Goal: Information Seeking & Learning: Learn about a topic

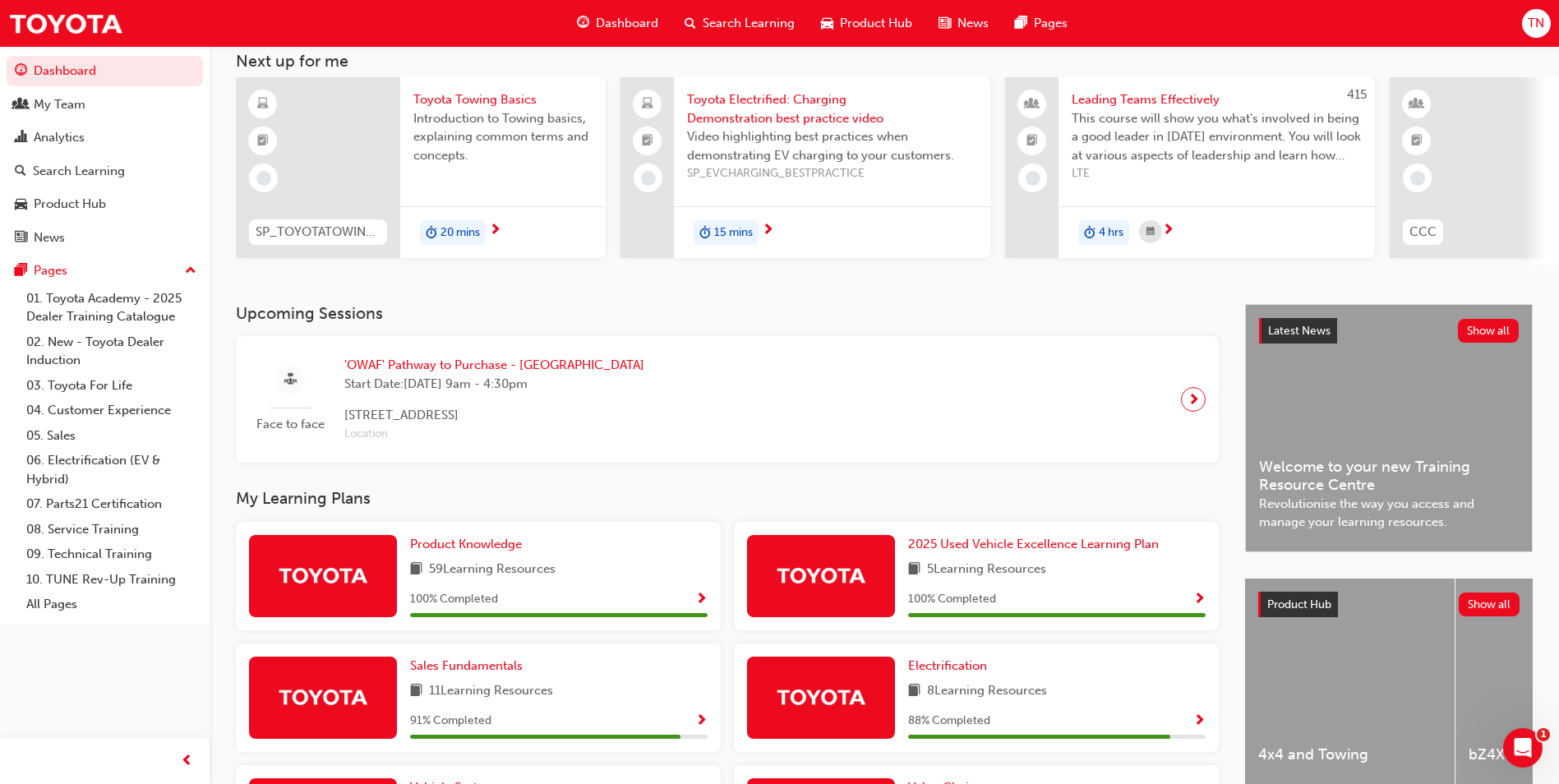
scroll to position [82, 0]
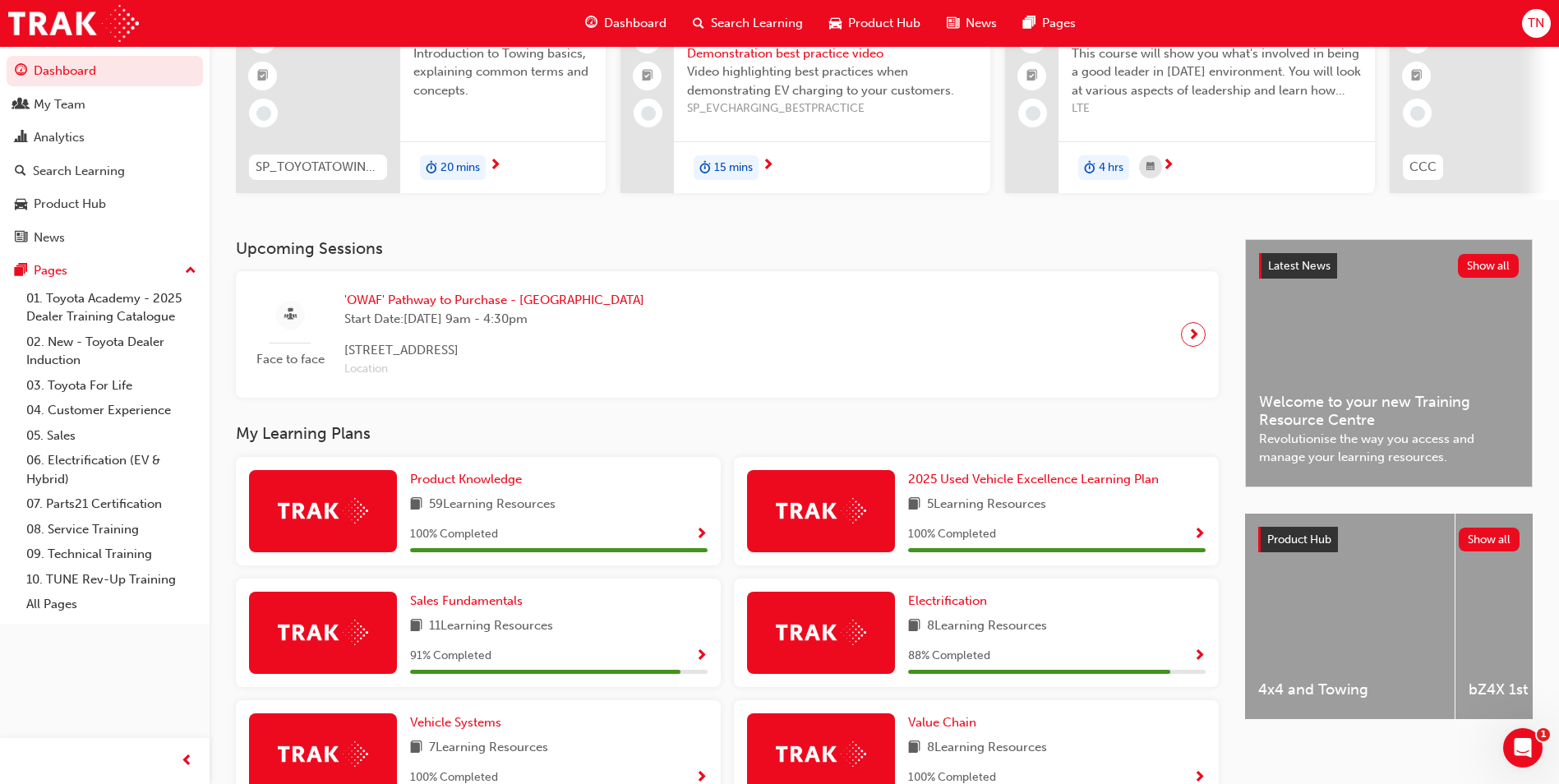
scroll to position [411, 0]
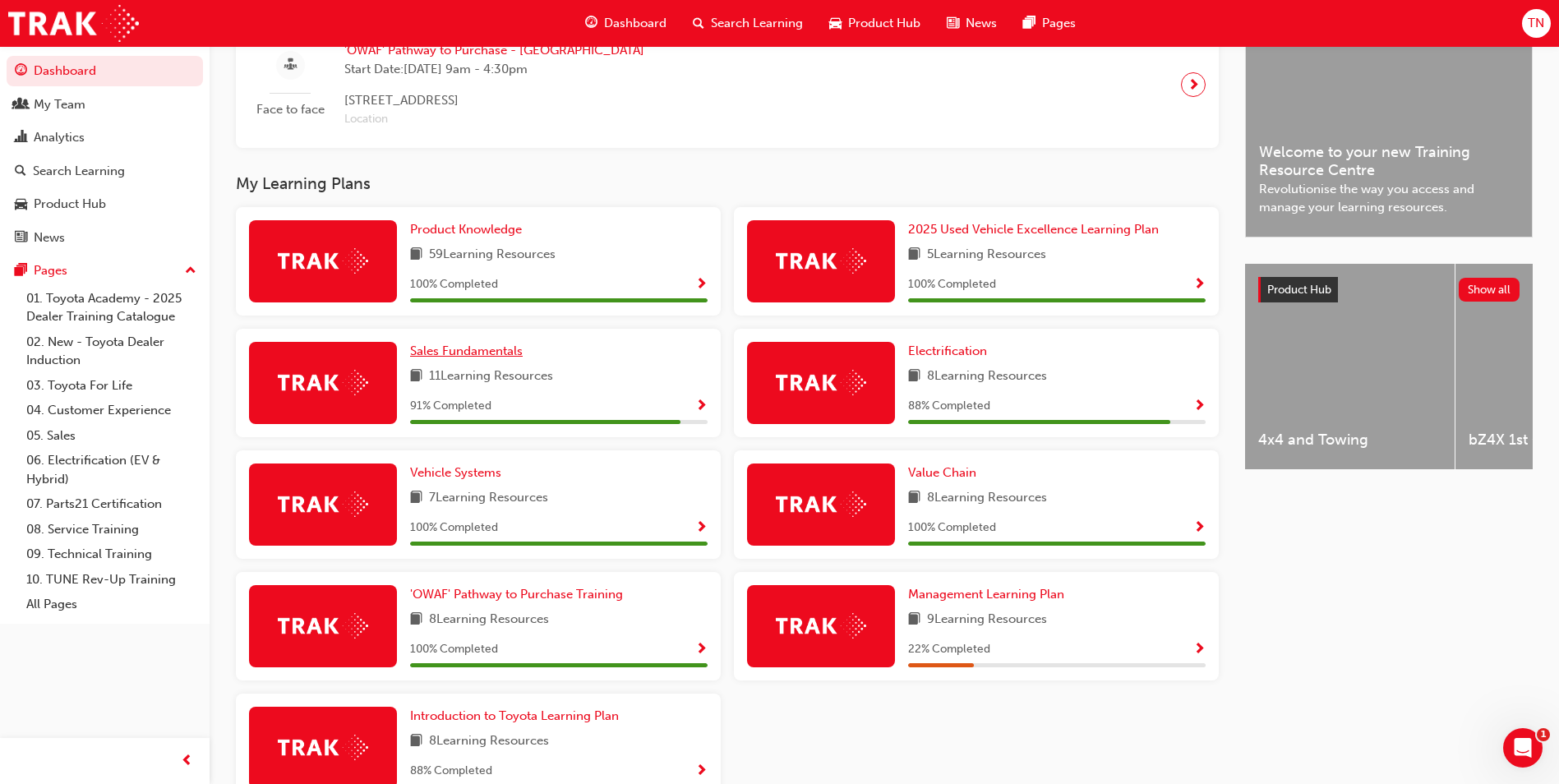
click at [465, 355] on span "Sales Fundamentals" at bounding box center [465, 350] width 112 height 15
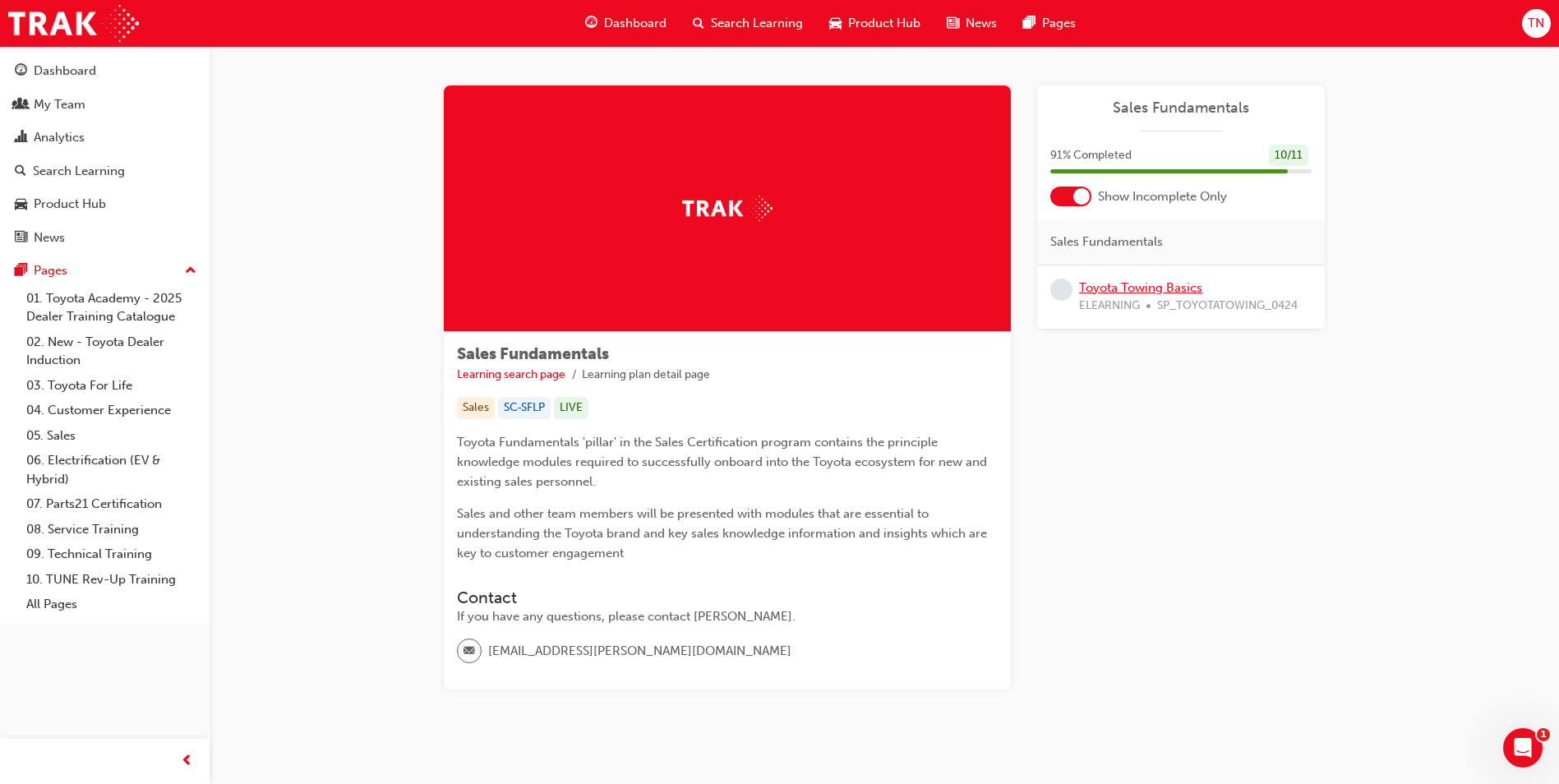
click at [1152, 290] on link "Toyota Towing Basics" at bounding box center [1140, 287] width 123 height 15
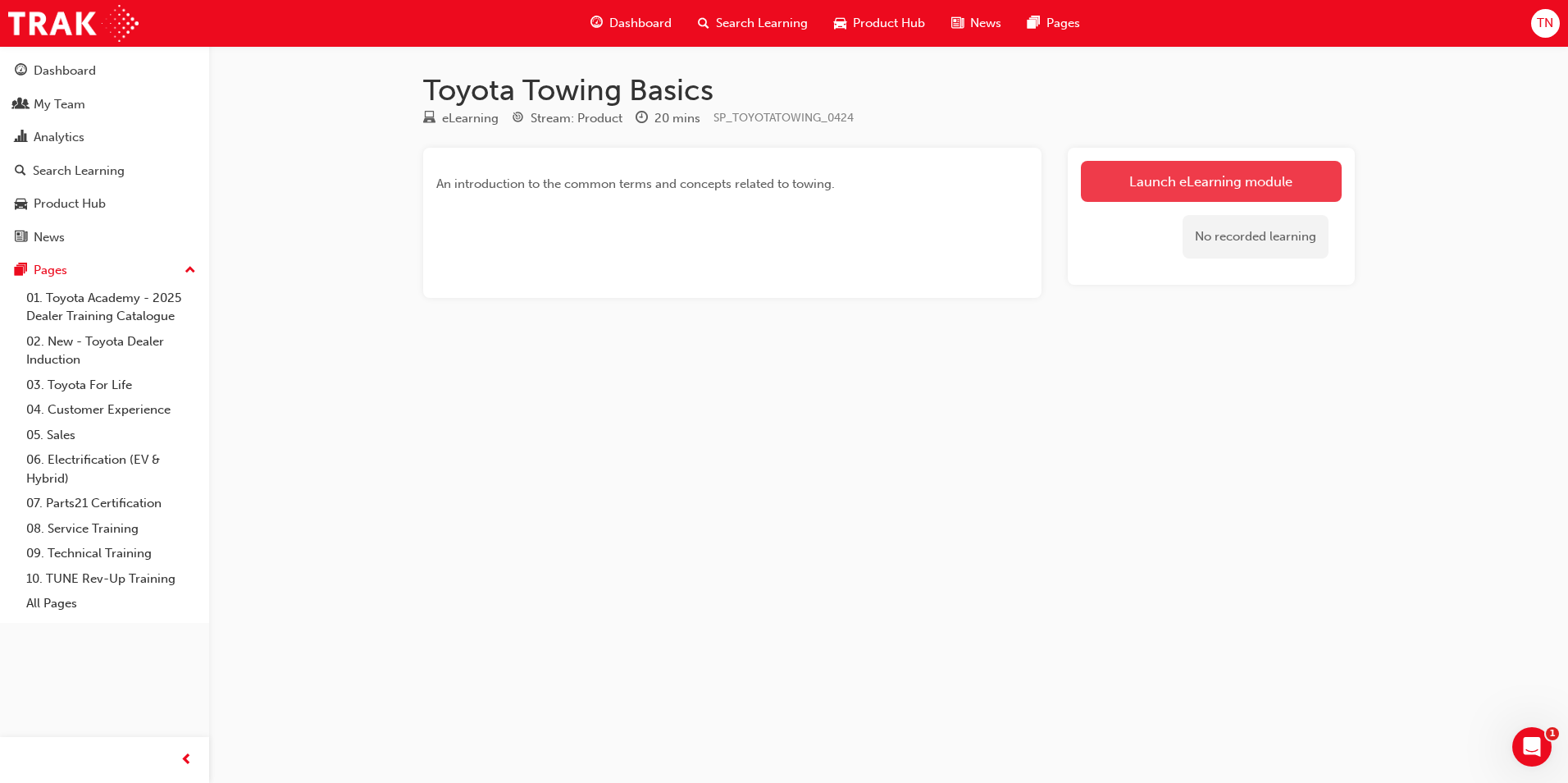
click at [1163, 190] on link "Launch eLearning module" at bounding box center [1211, 181] width 261 height 41
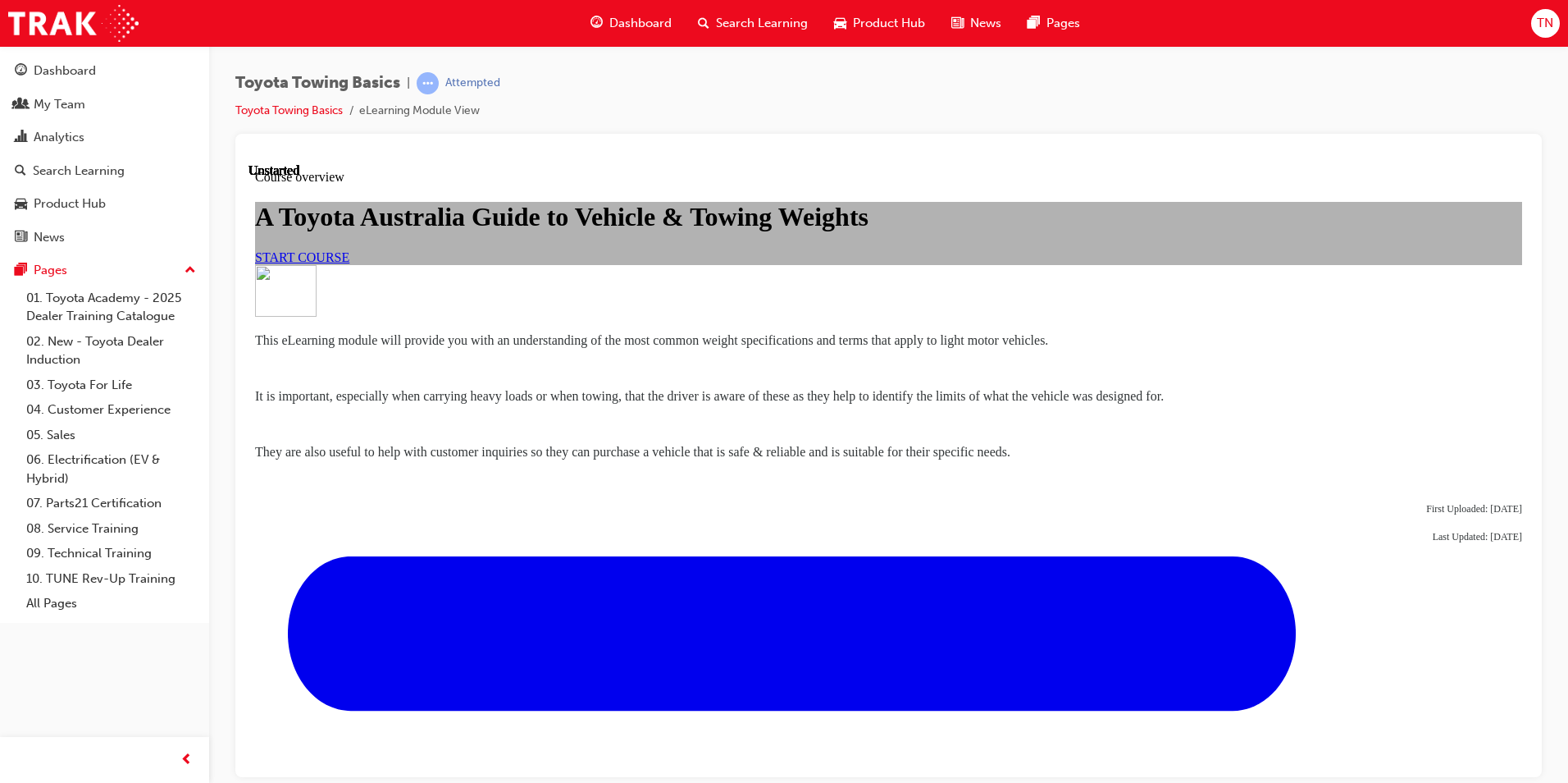
click at [349, 263] on span "START COURSE" at bounding box center [302, 256] width 94 height 14
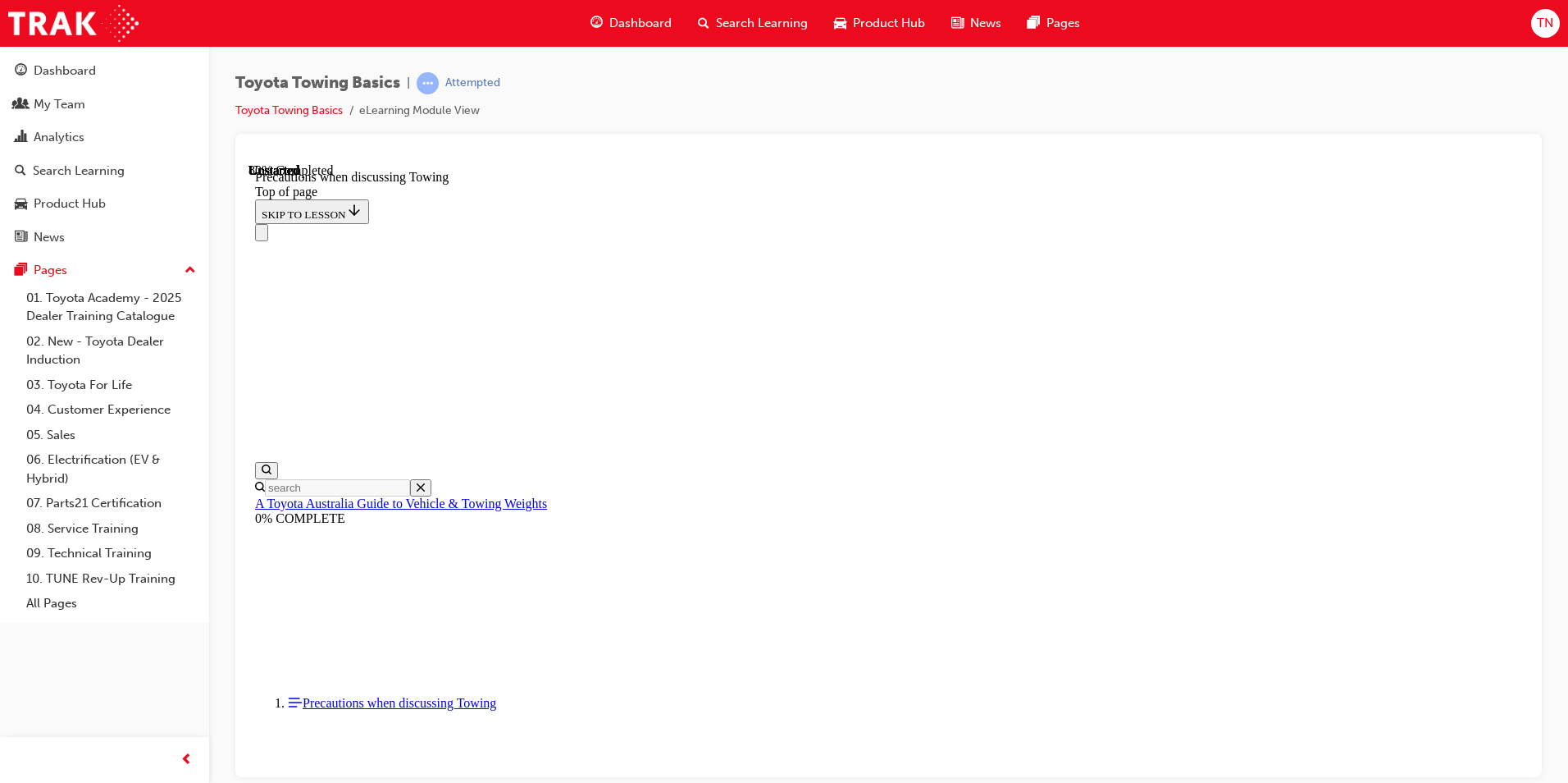
scroll to position [1035, 0]
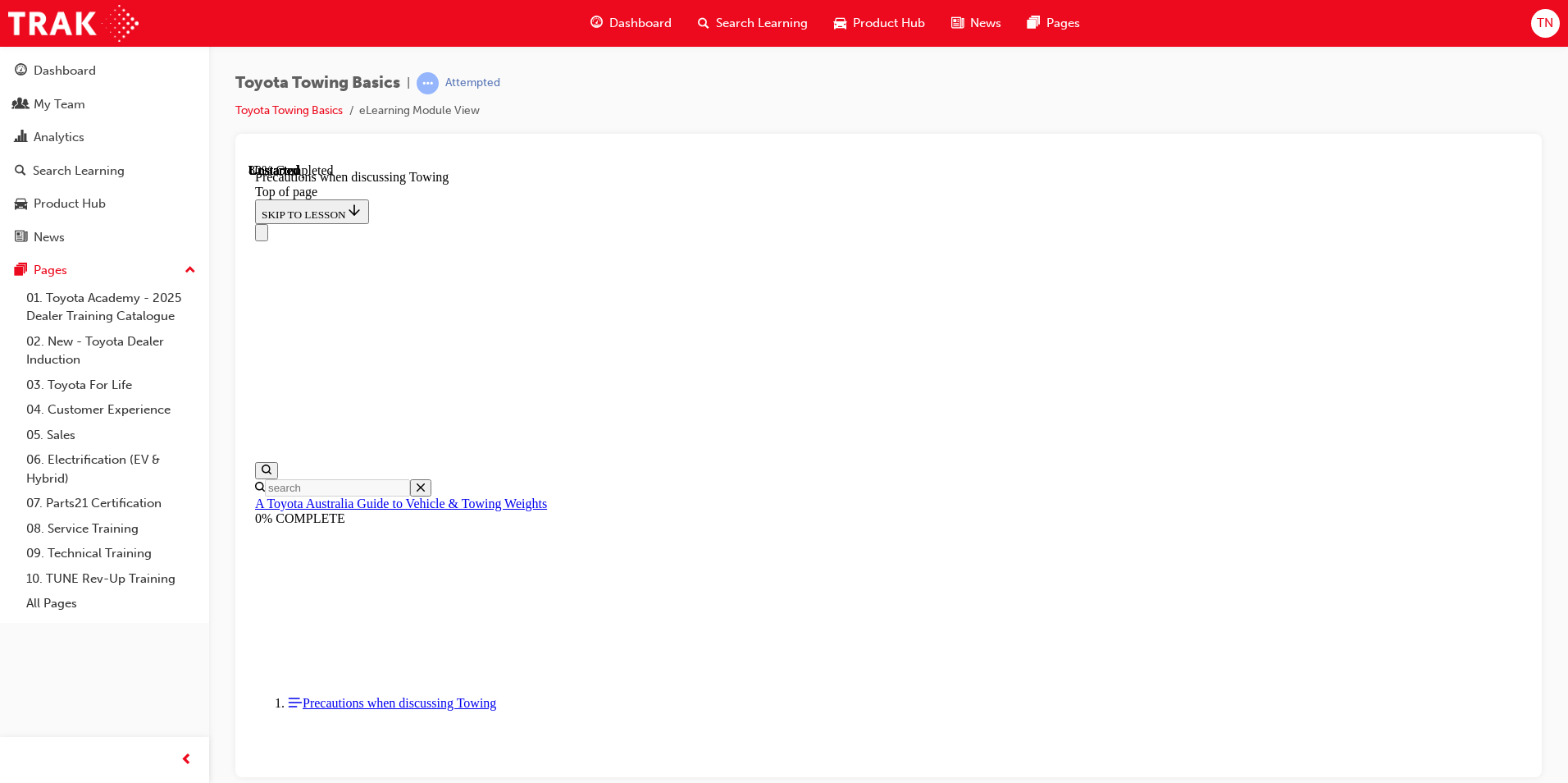
scroll to position [1282, 0]
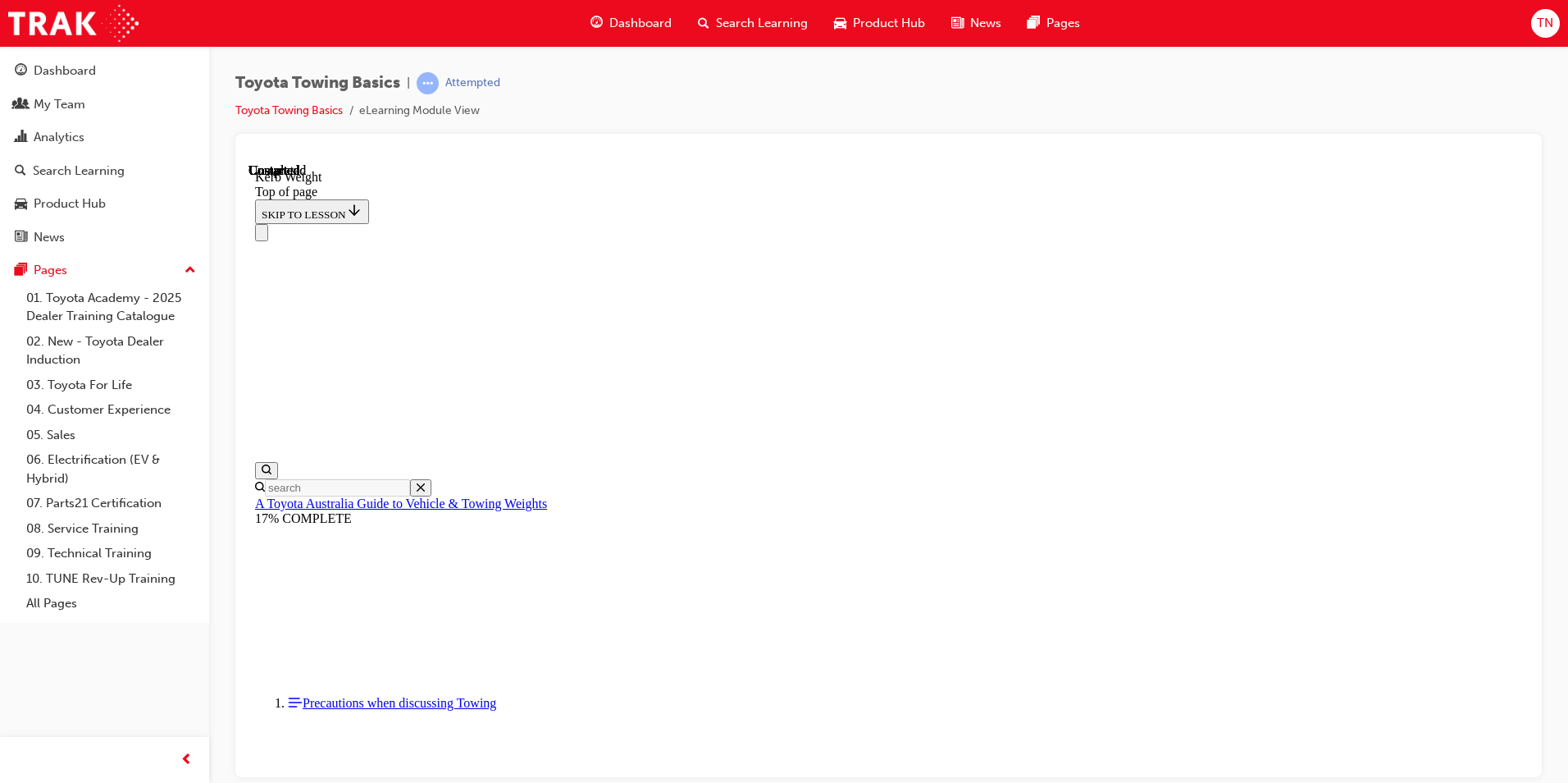
scroll to position [303, 0]
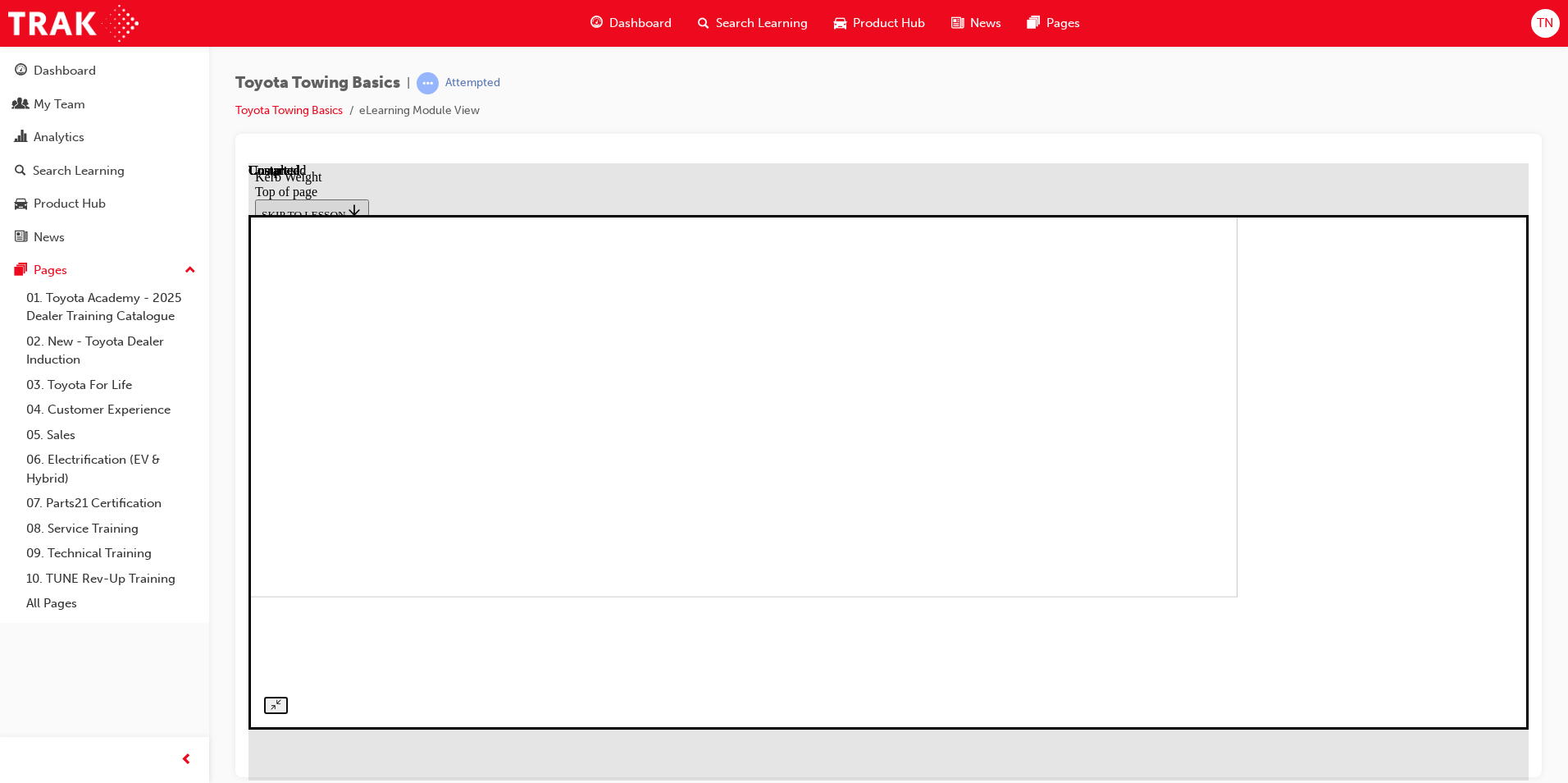
click at [387, 596] on img at bounding box center [597, 363] width 1280 height 463
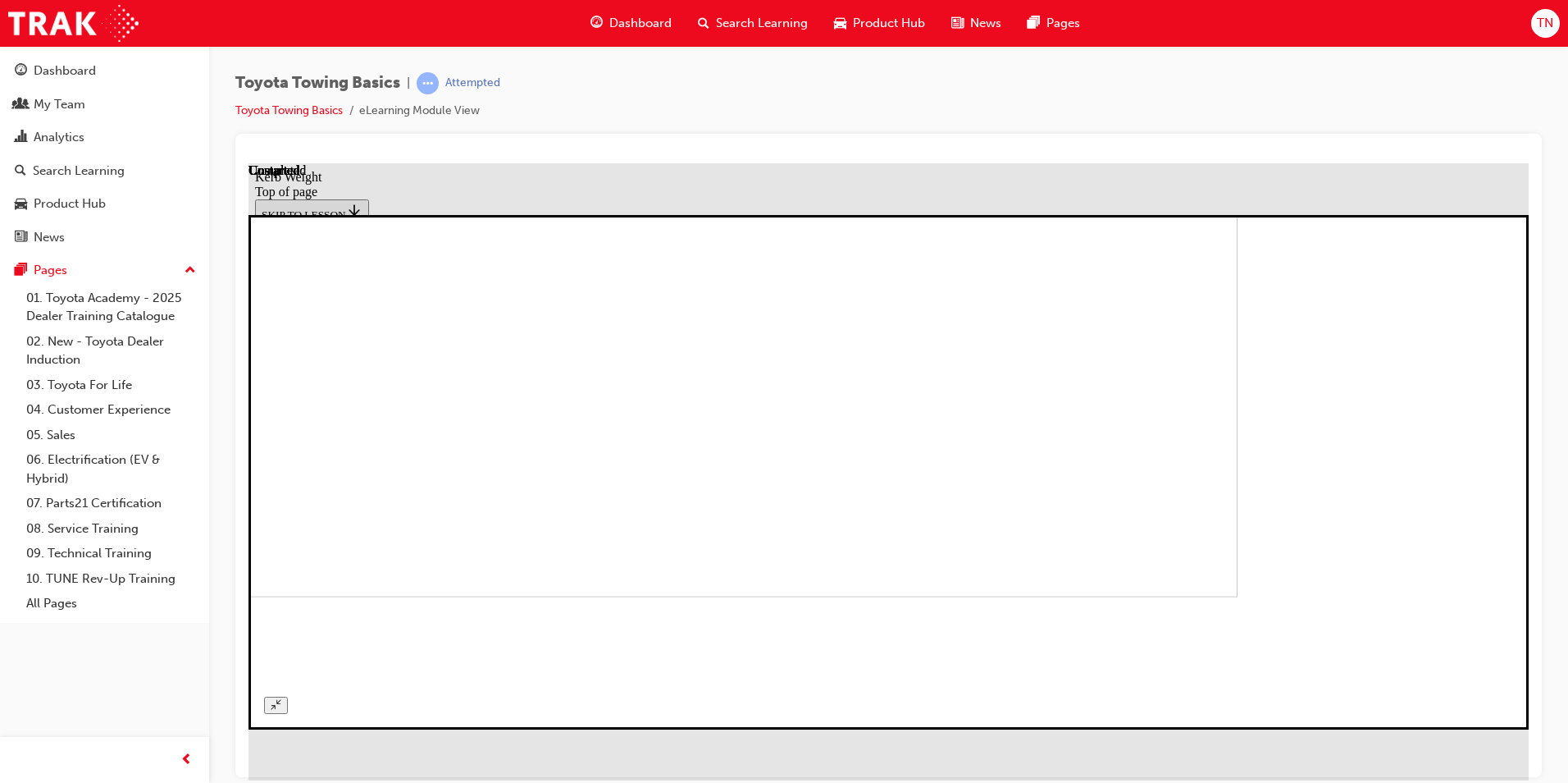
click at [684, 450] on img at bounding box center [597, 363] width 1280 height 463
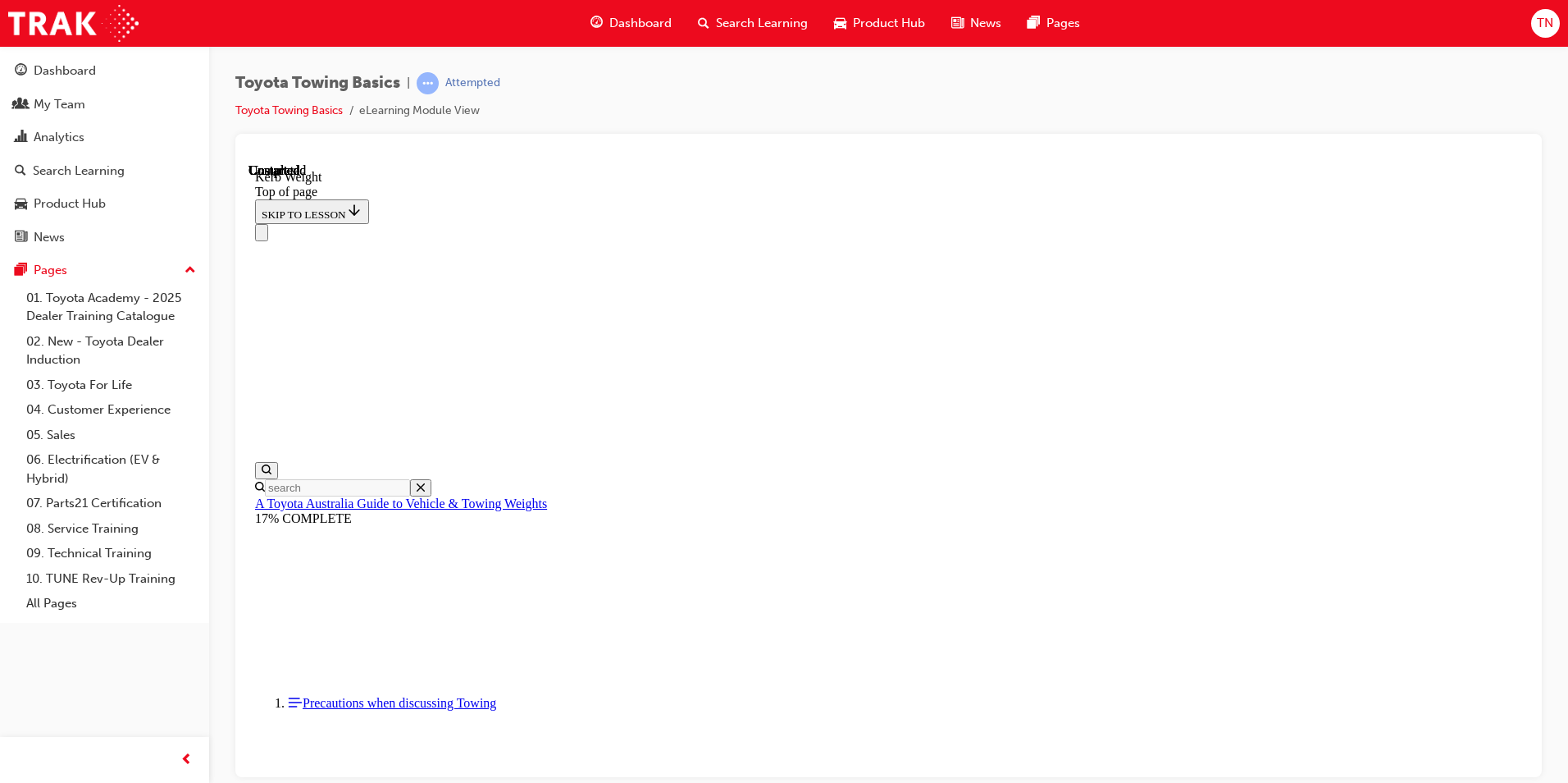
scroll to position [549, 0]
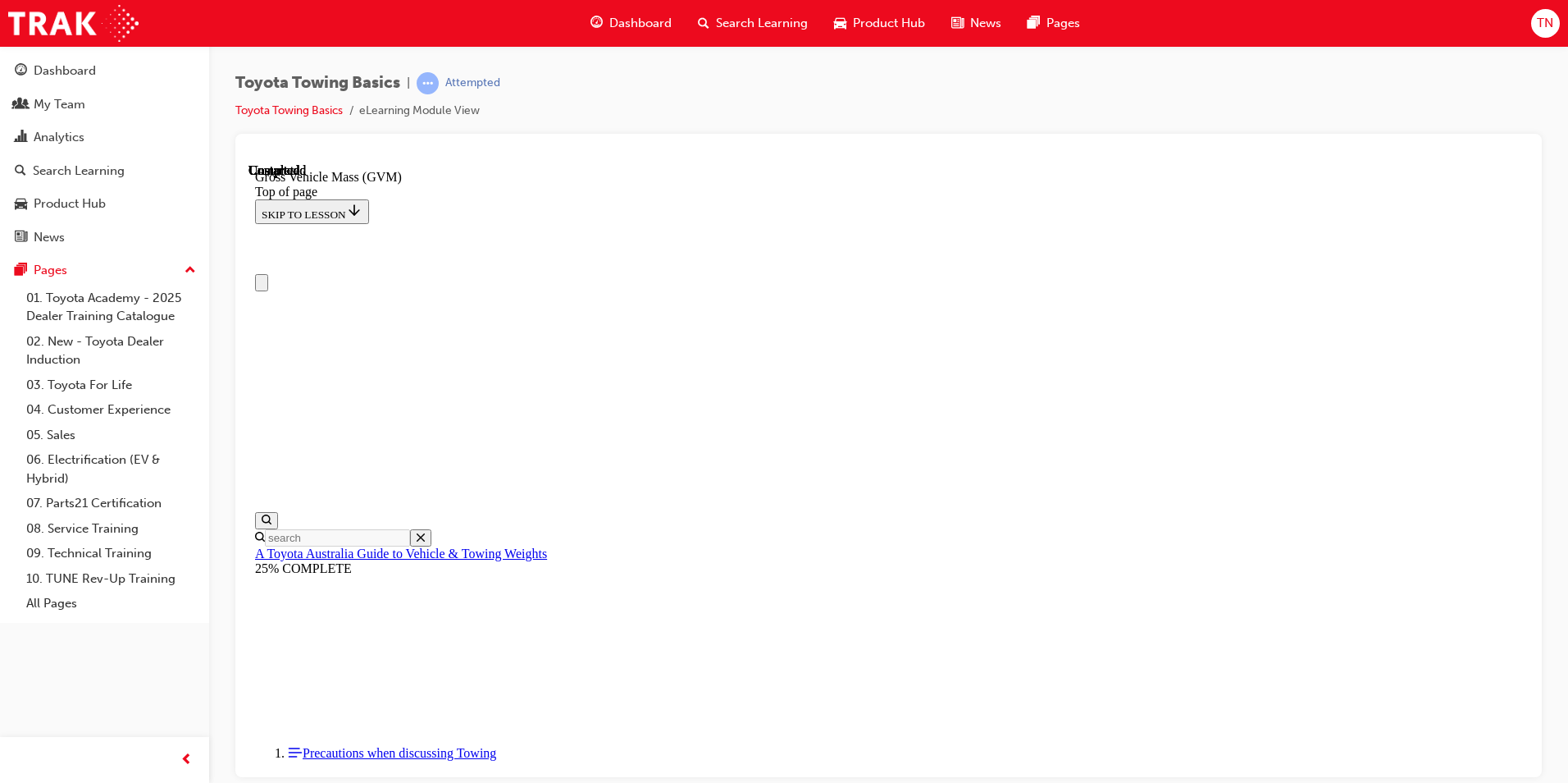
scroll to position [228, 0]
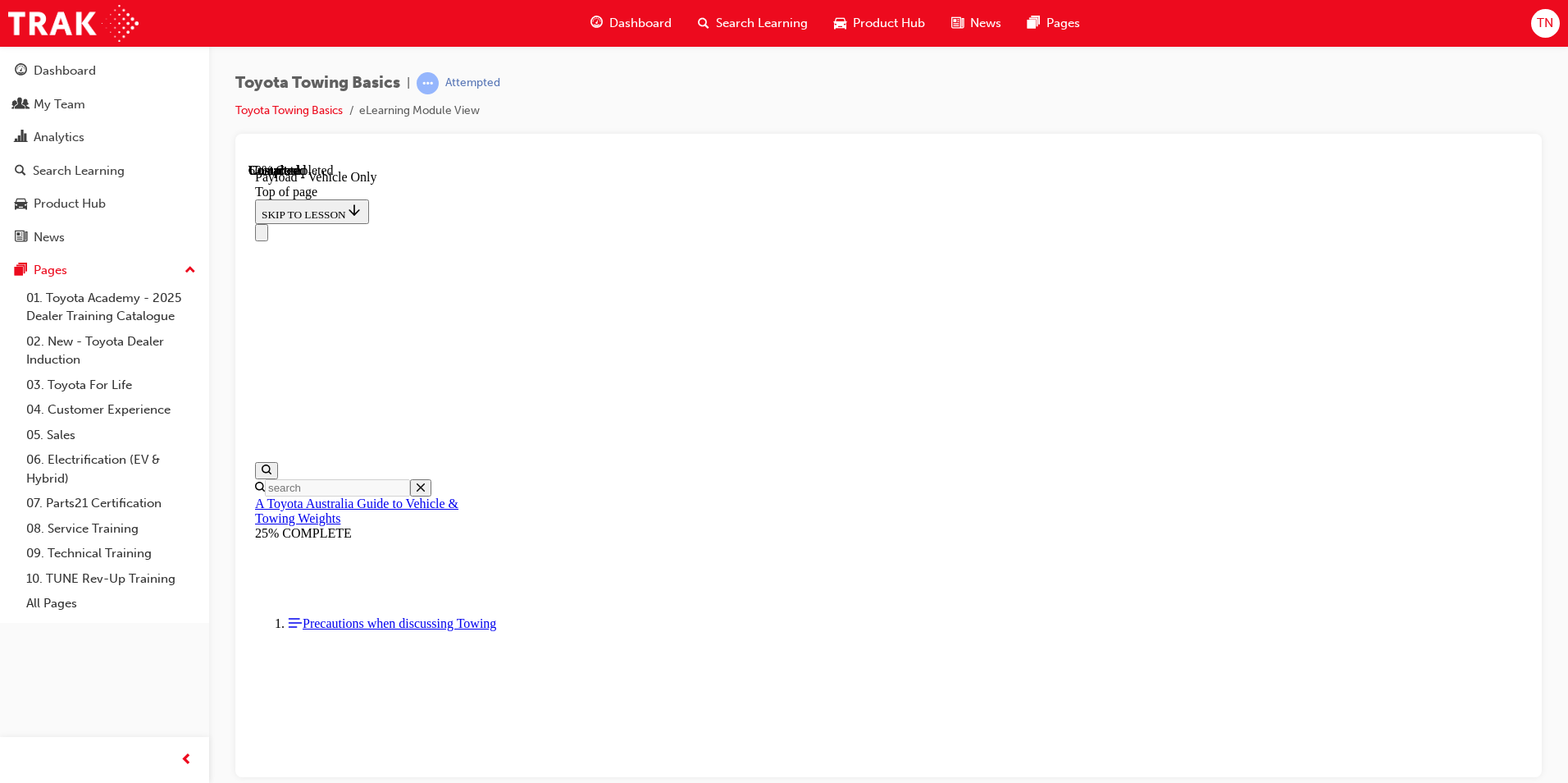
scroll to position [1773, 0]
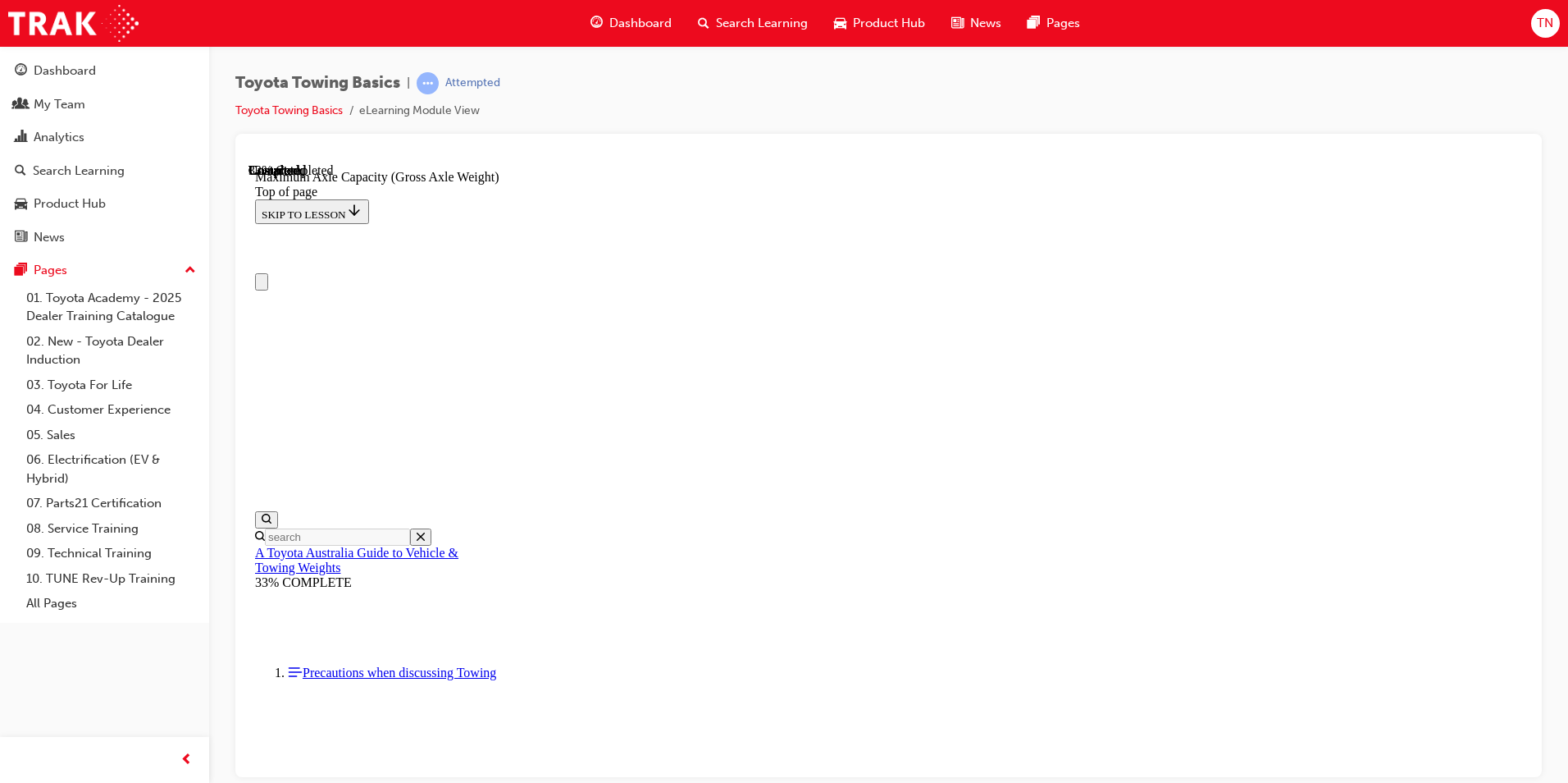
scroll to position [0, 0]
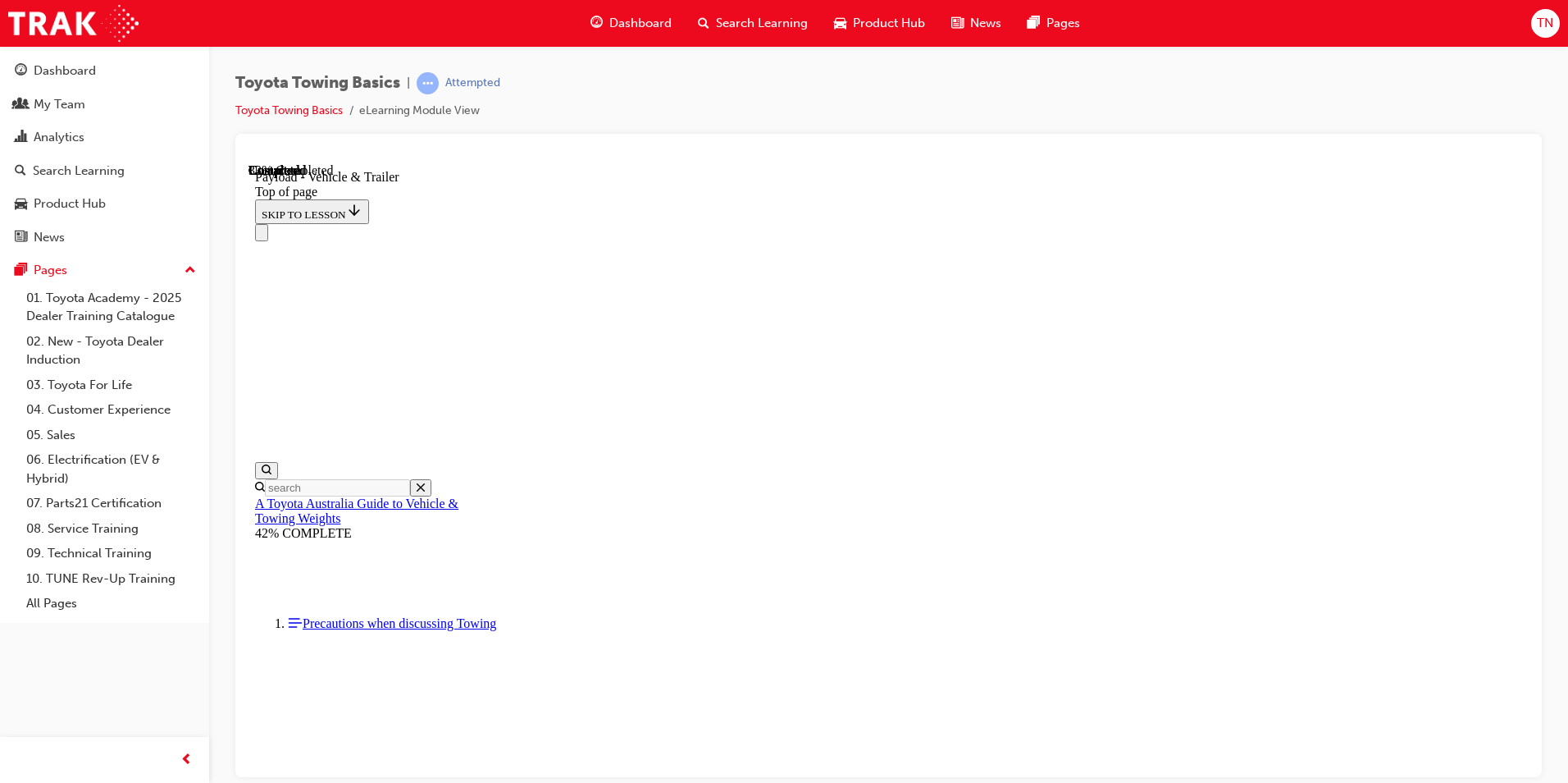
scroll to position [100, 0]
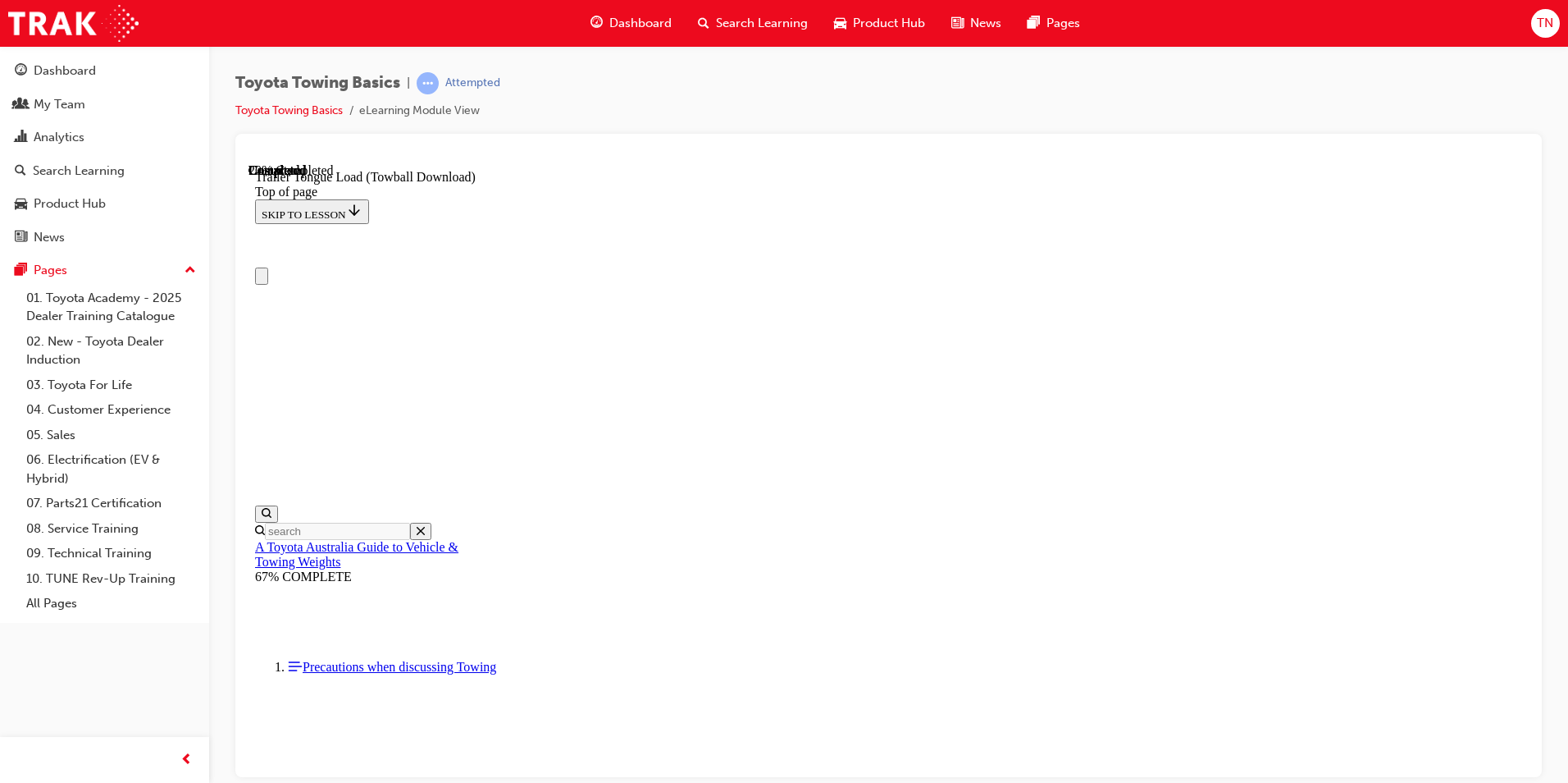
scroll to position [0, 0]
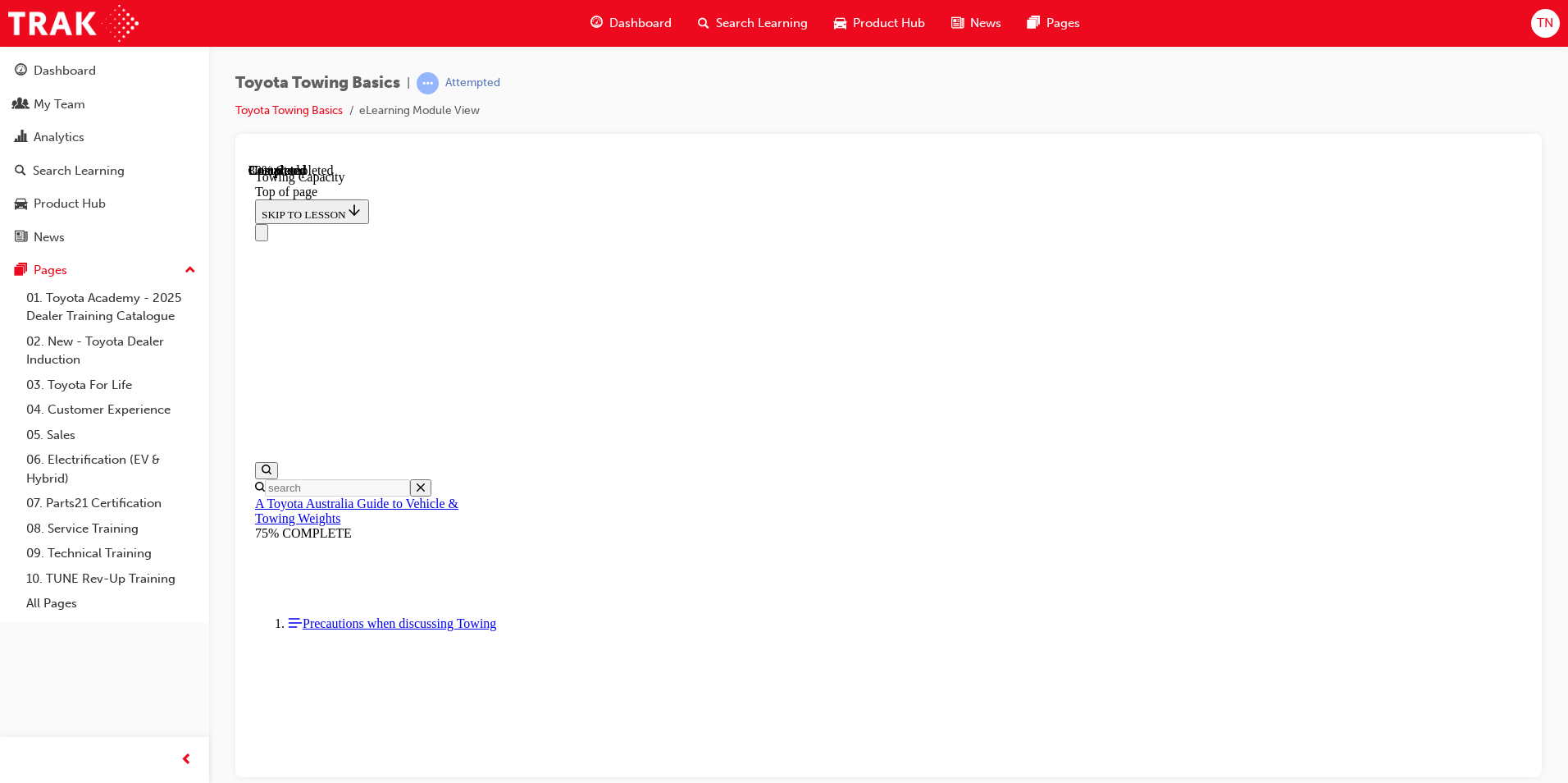
scroll to position [617, 0]
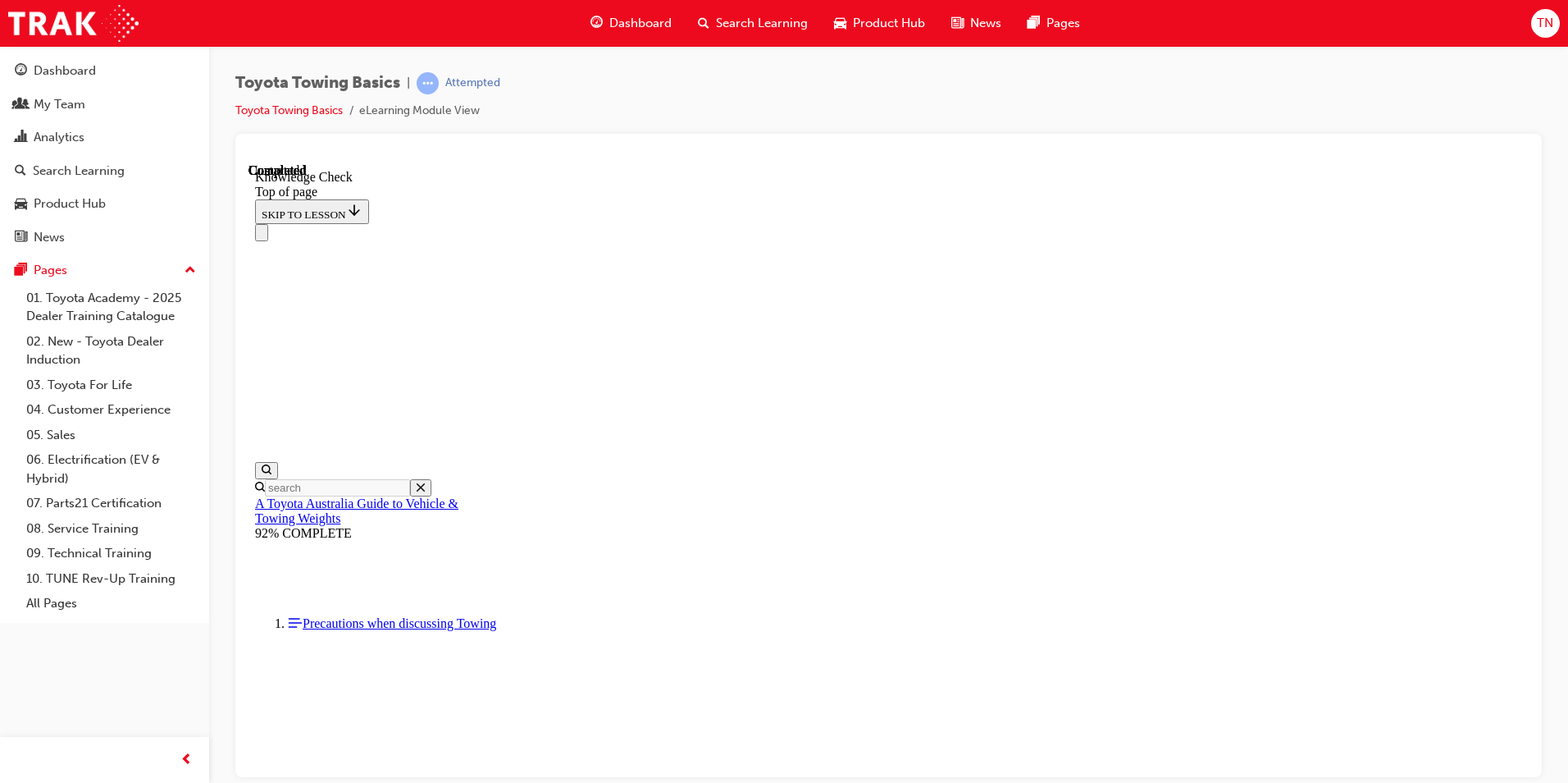
scroll to position [435, 0]
drag, startPoint x: 477, startPoint y: 17638, endPoint x: 484, endPoint y: 17632, distance: 9.2
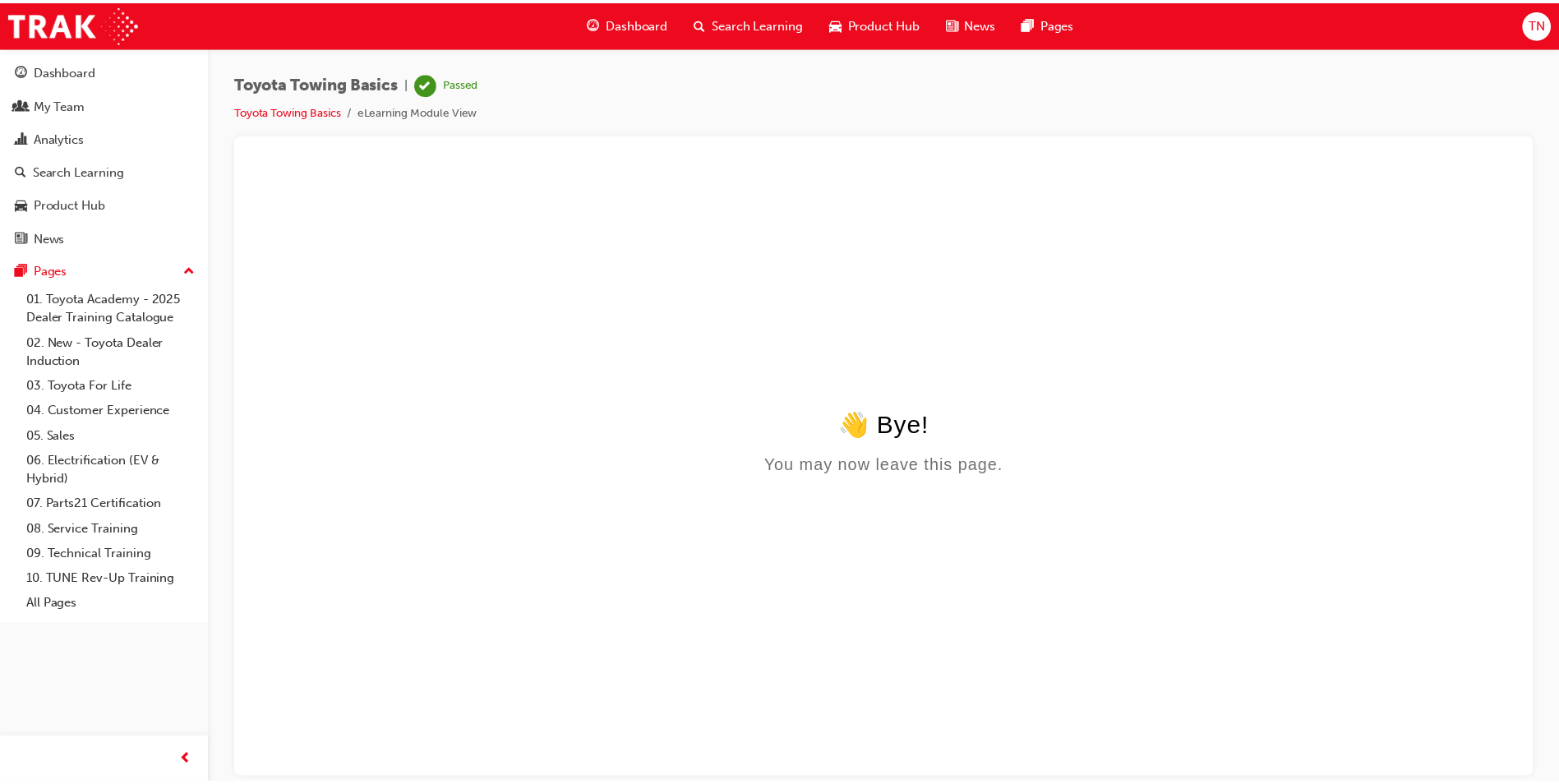
scroll to position [0, 0]
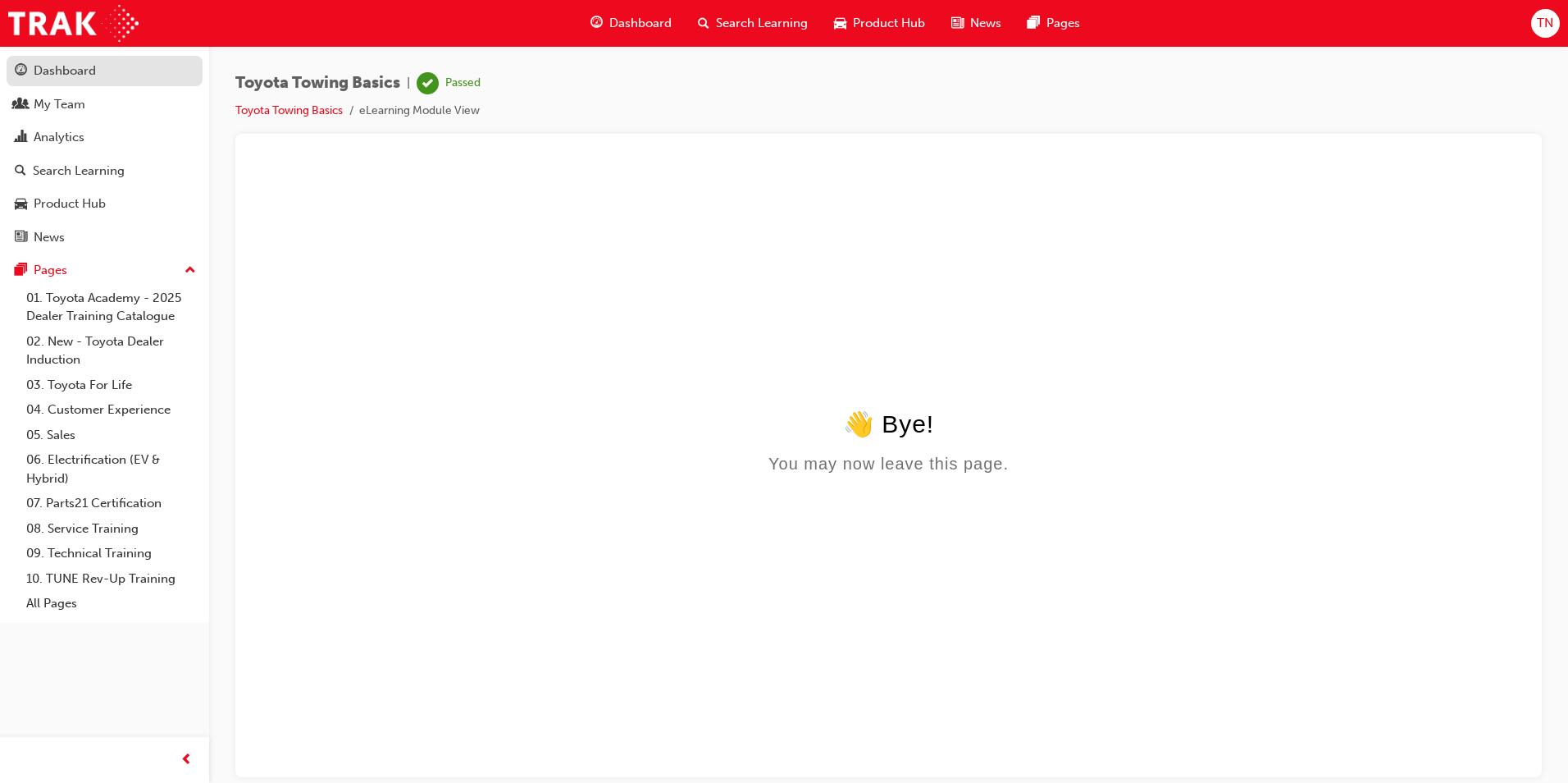
click at [76, 75] on div "Dashboard" at bounding box center [65, 70] width 62 height 19
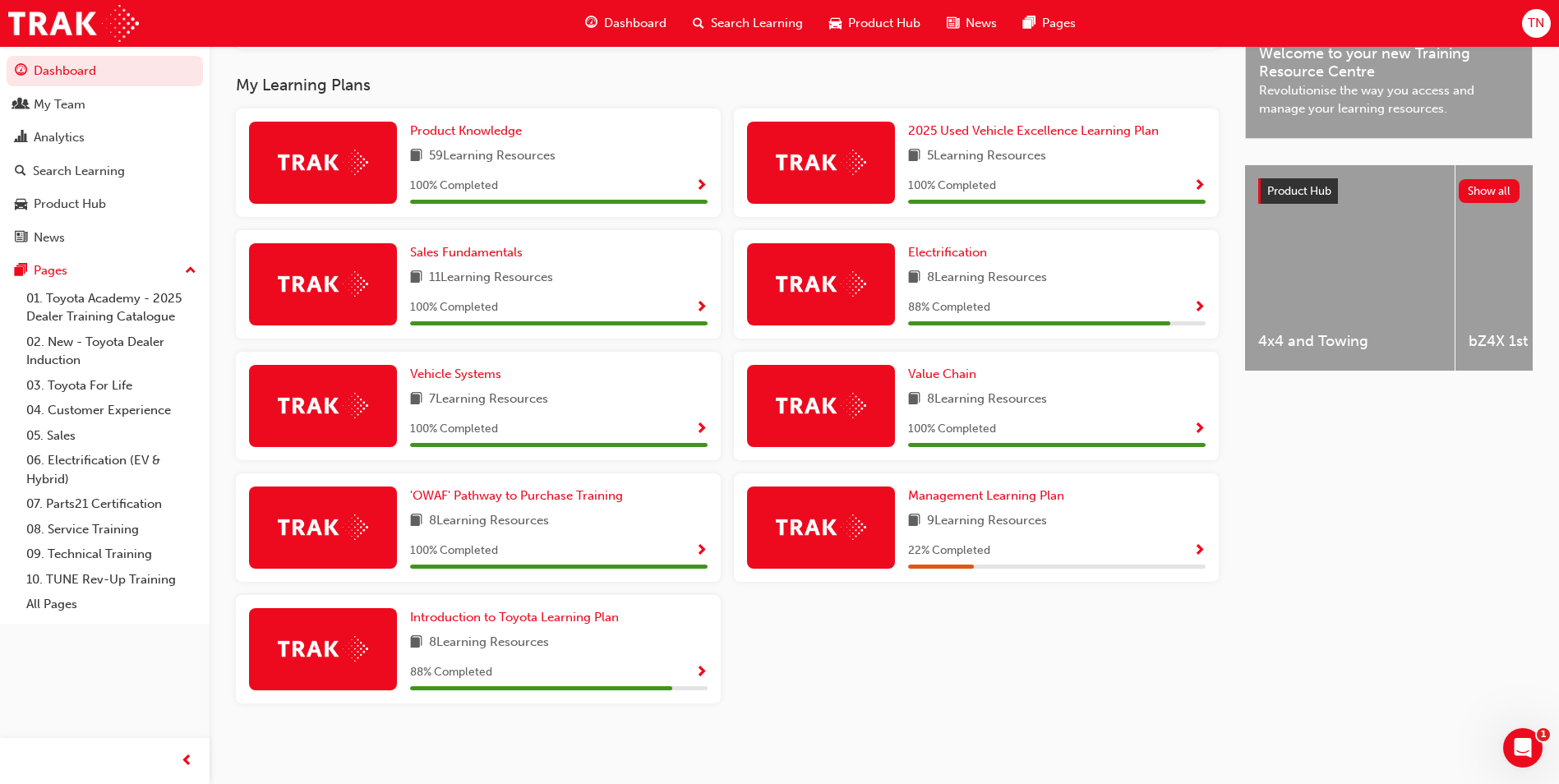
scroll to position [516, 0]
click at [529, 614] on span "Introduction to Toyota Learning Plan" at bounding box center [514, 616] width 209 height 15
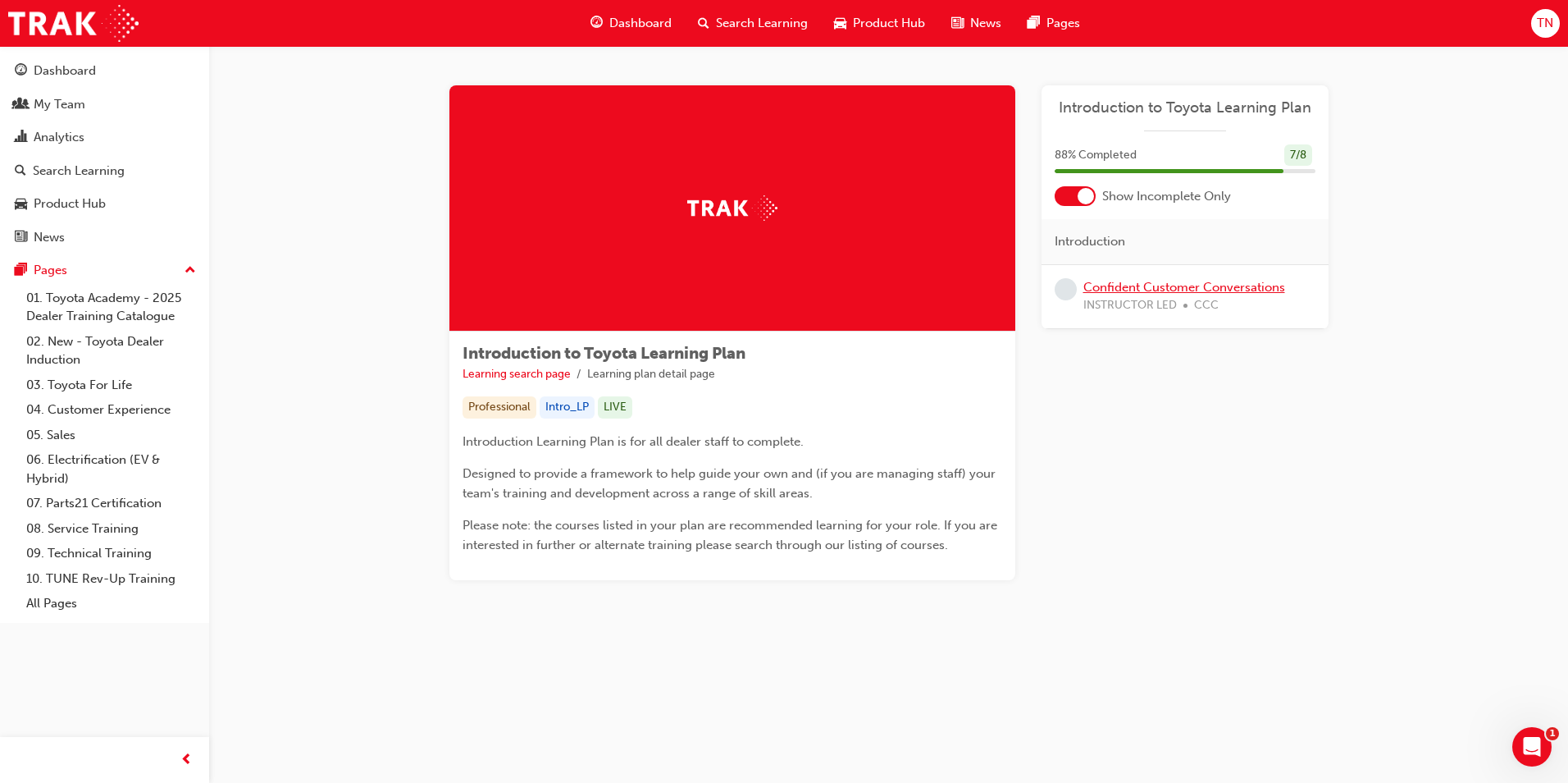
click at [1229, 288] on link "Confident Customer Conversations" at bounding box center [1184, 286] width 201 height 15
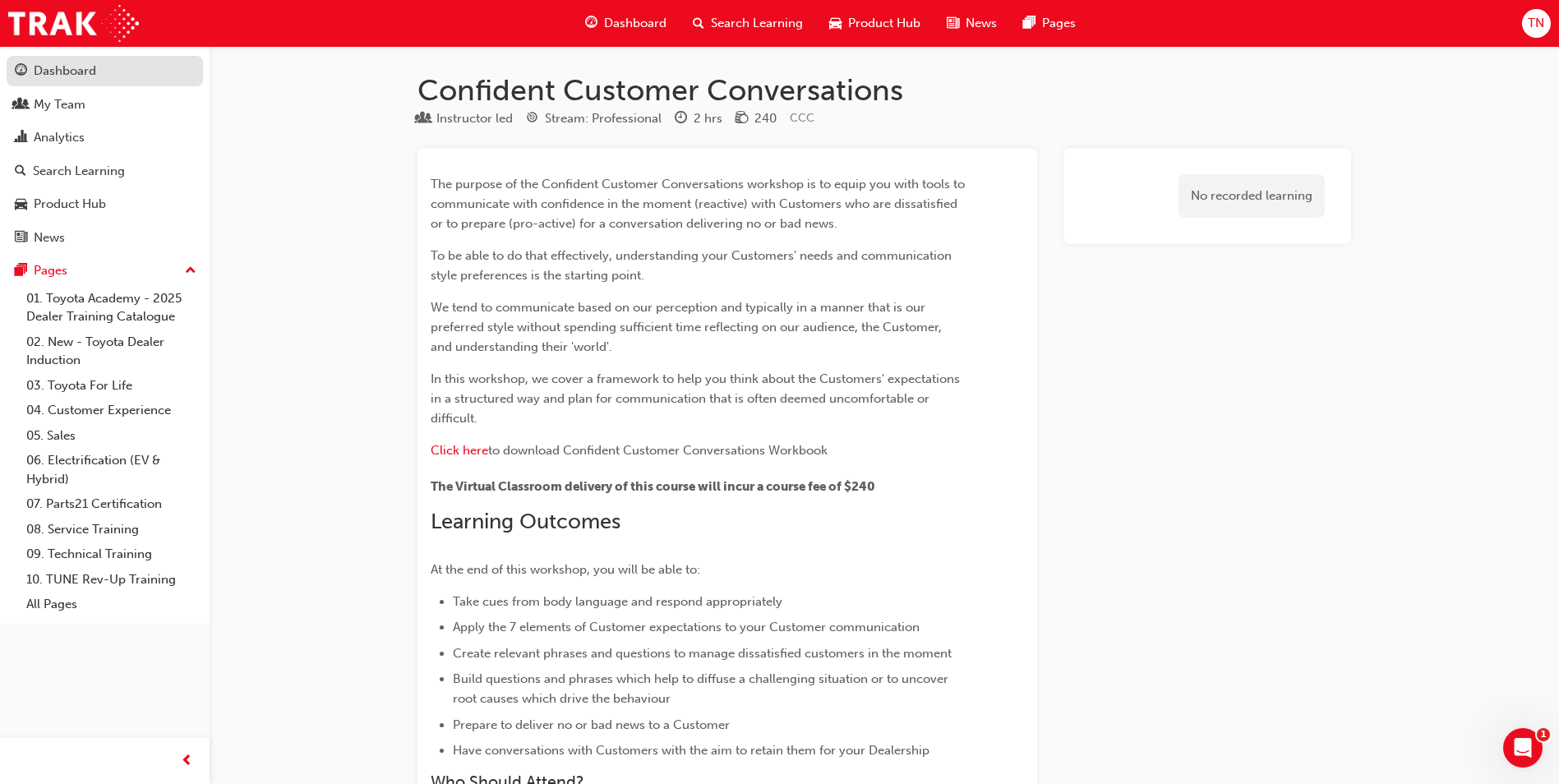
click at [58, 71] on div "Dashboard" at bounding box center [65, 70] width 62 height 19
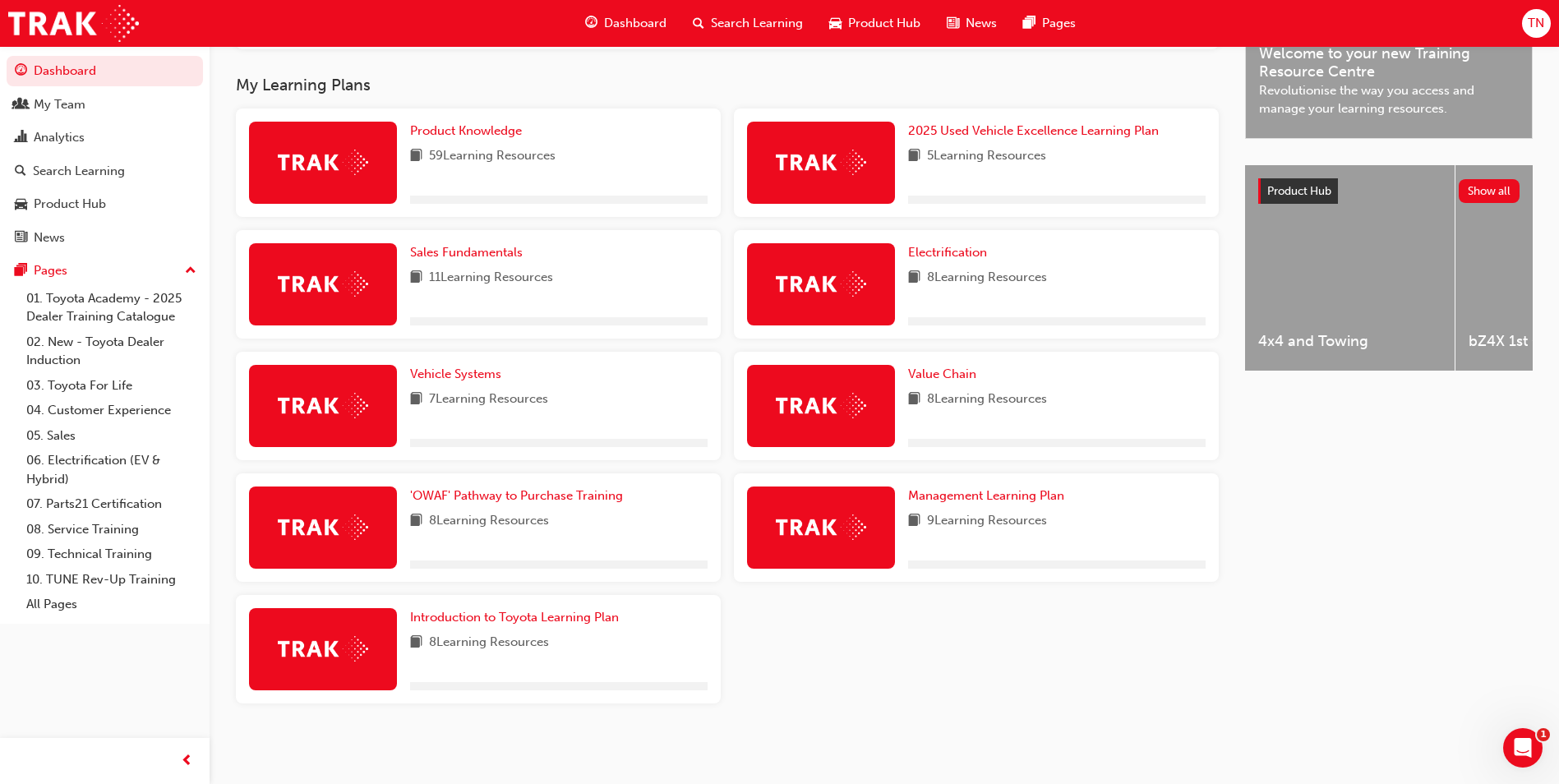
scroll to position [516, 0]
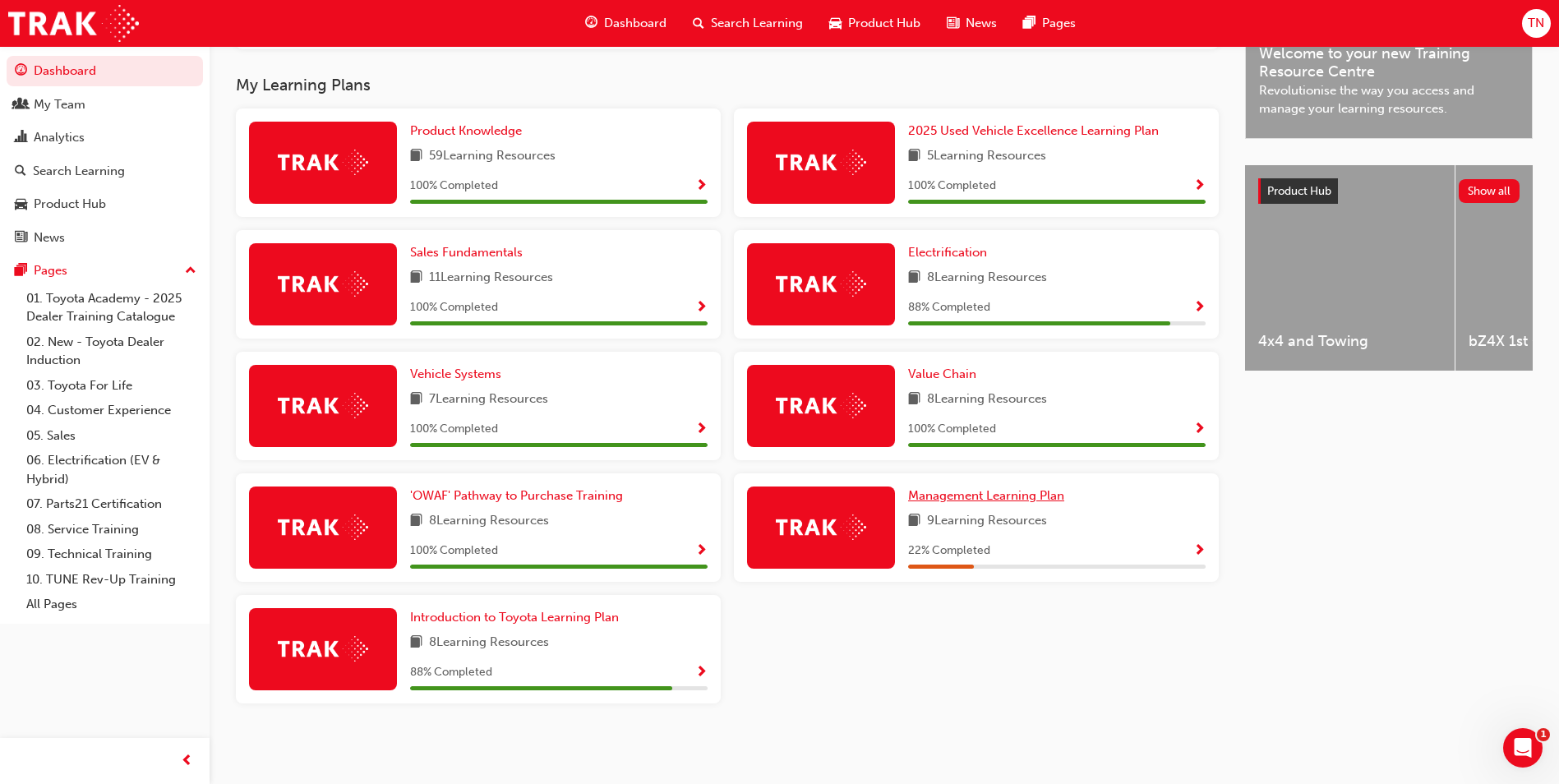
click at [1000, 495] on span "Management Learning Plan" at bounding box center [986, 494] width 156 height 15
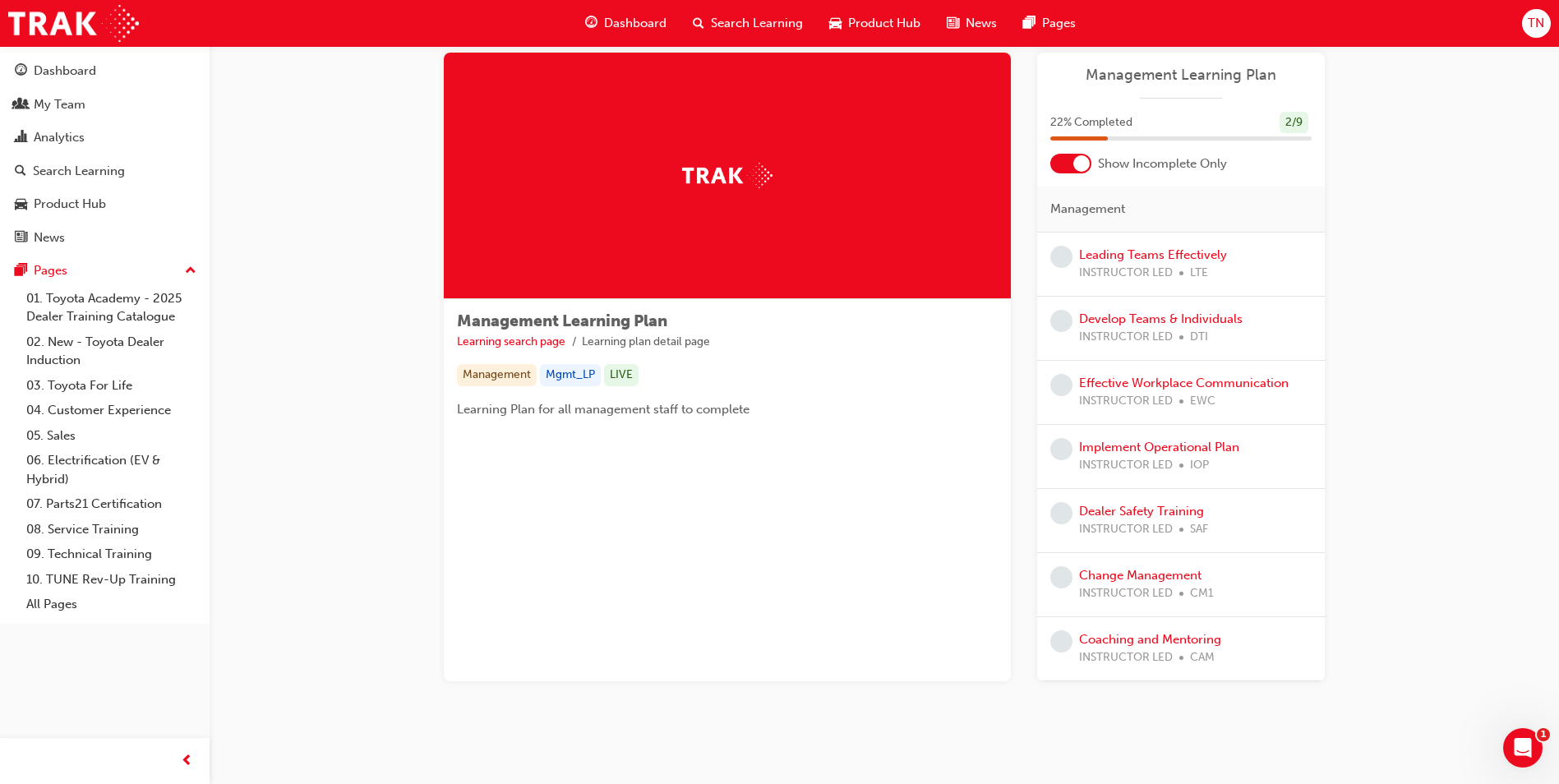
scroll to position [50, 0]
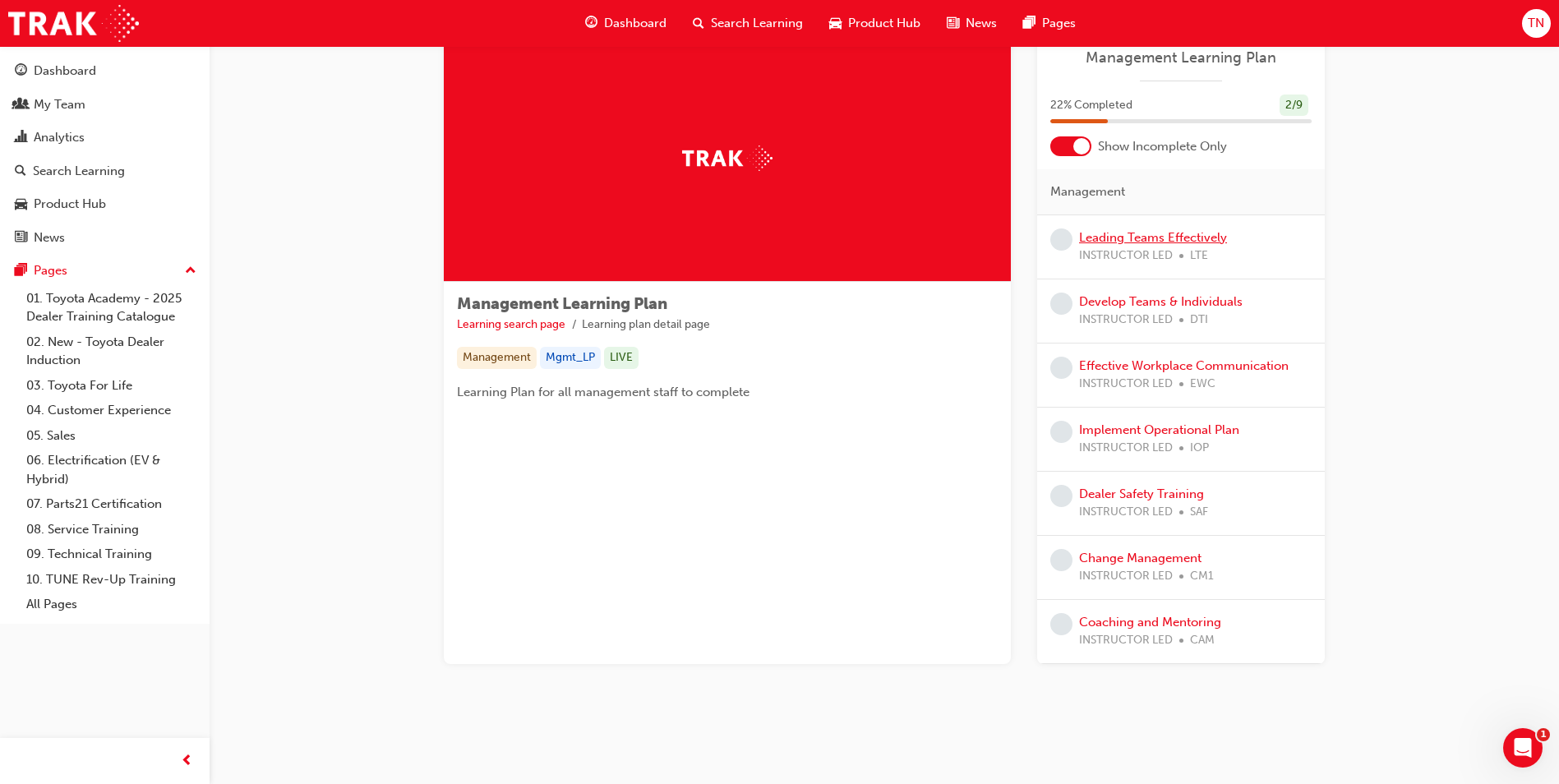
click at [1123, 236] on link "Leading Teams Effectively" at bounding box center [1153, 237] width 148 height 15
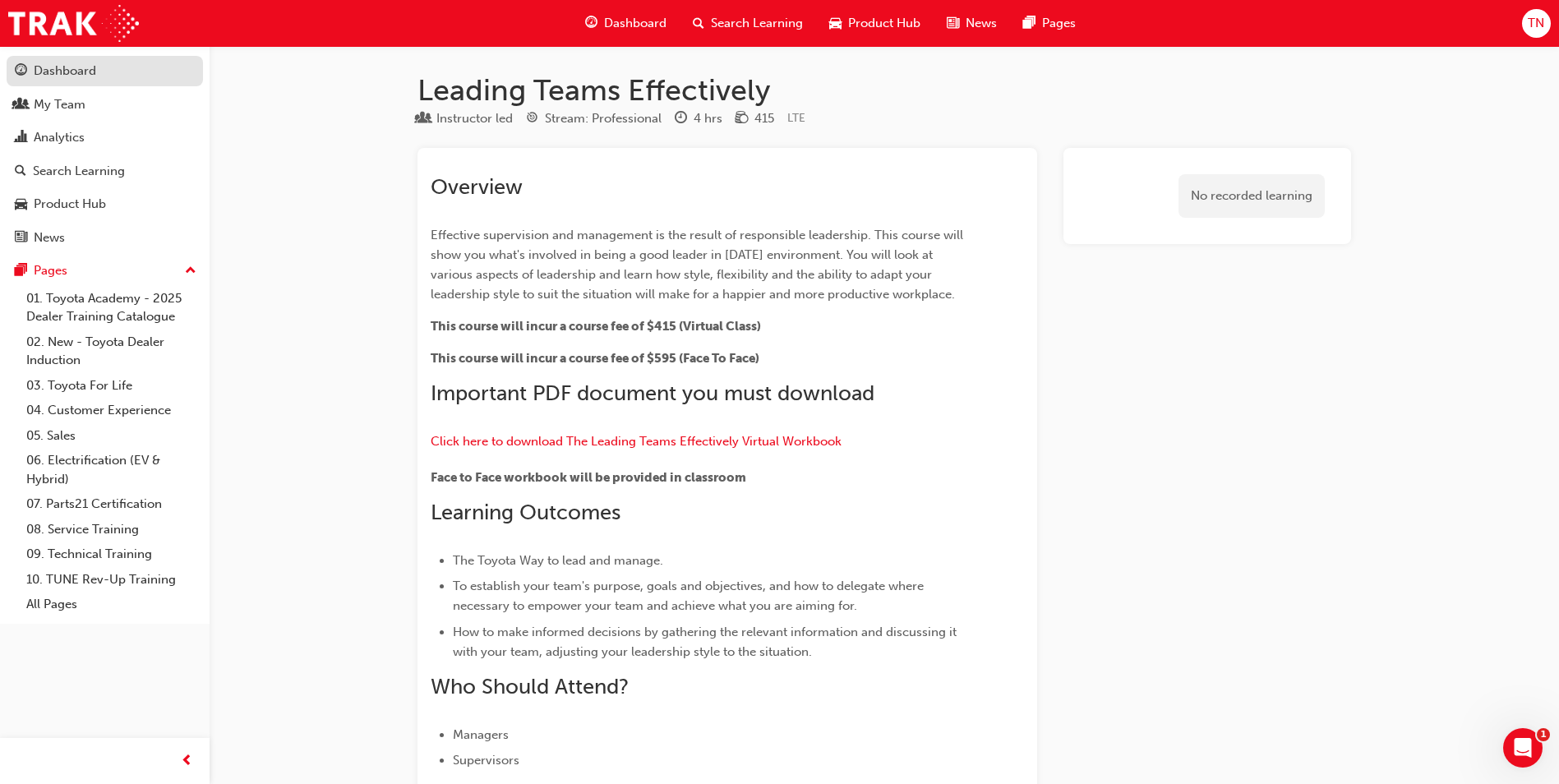
click at [64, 71] on div "Dashboard" at bounding box center [65, 70] width 62 height 19
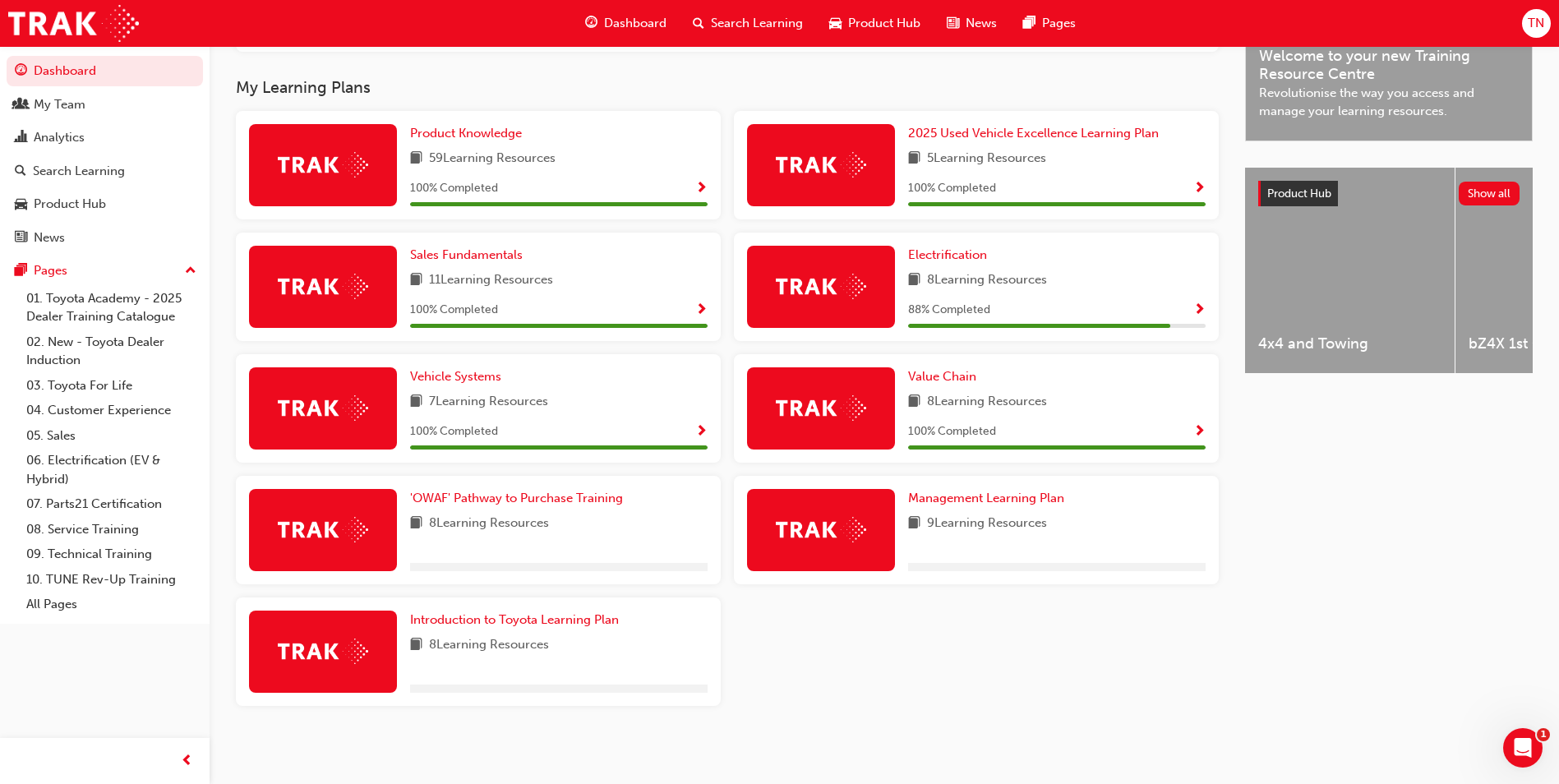
scroll to position [516, 0]
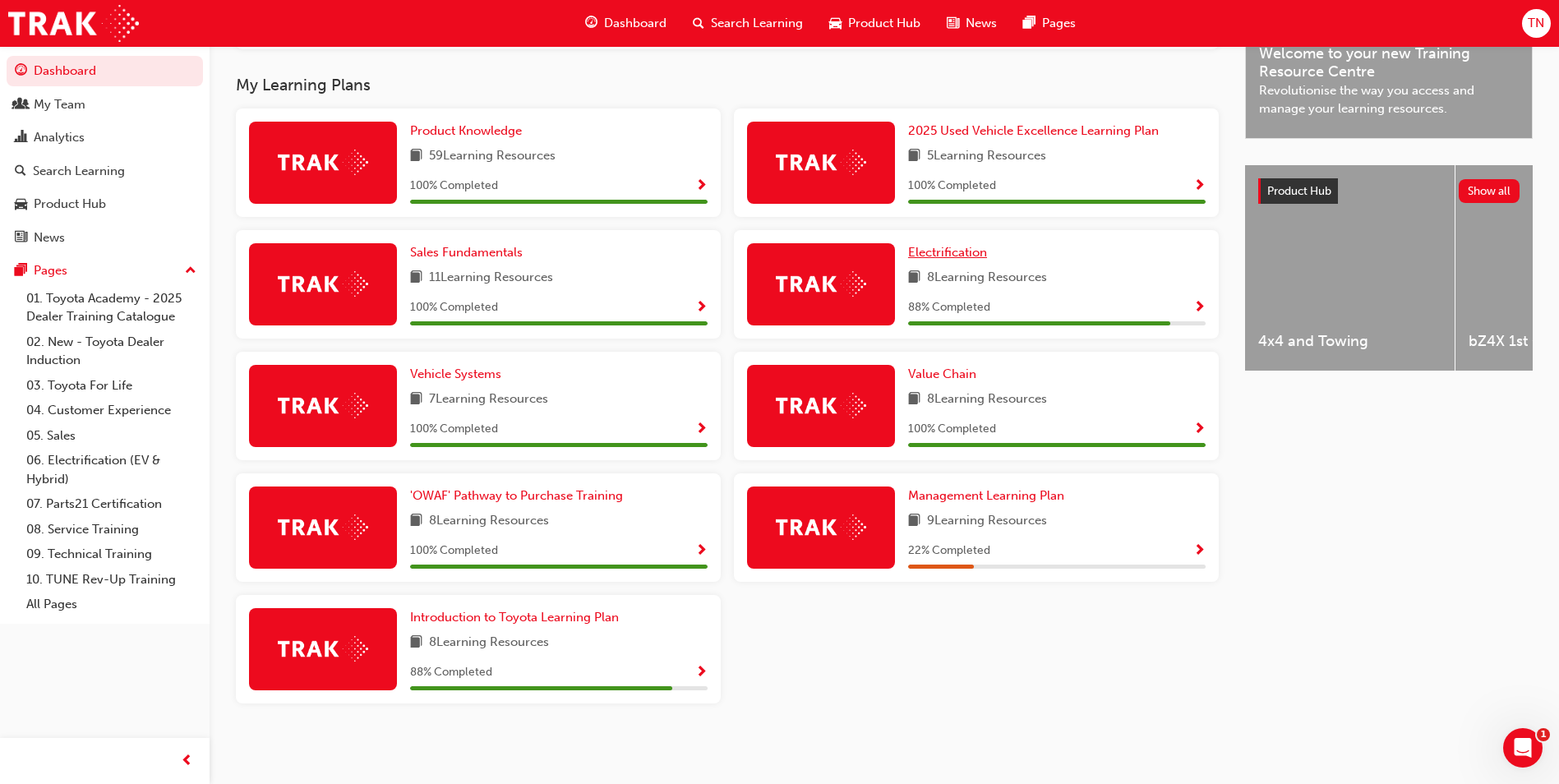
click at [944, 248] on span "Electrification" at bounding box center [947, 252] width 79 height 15
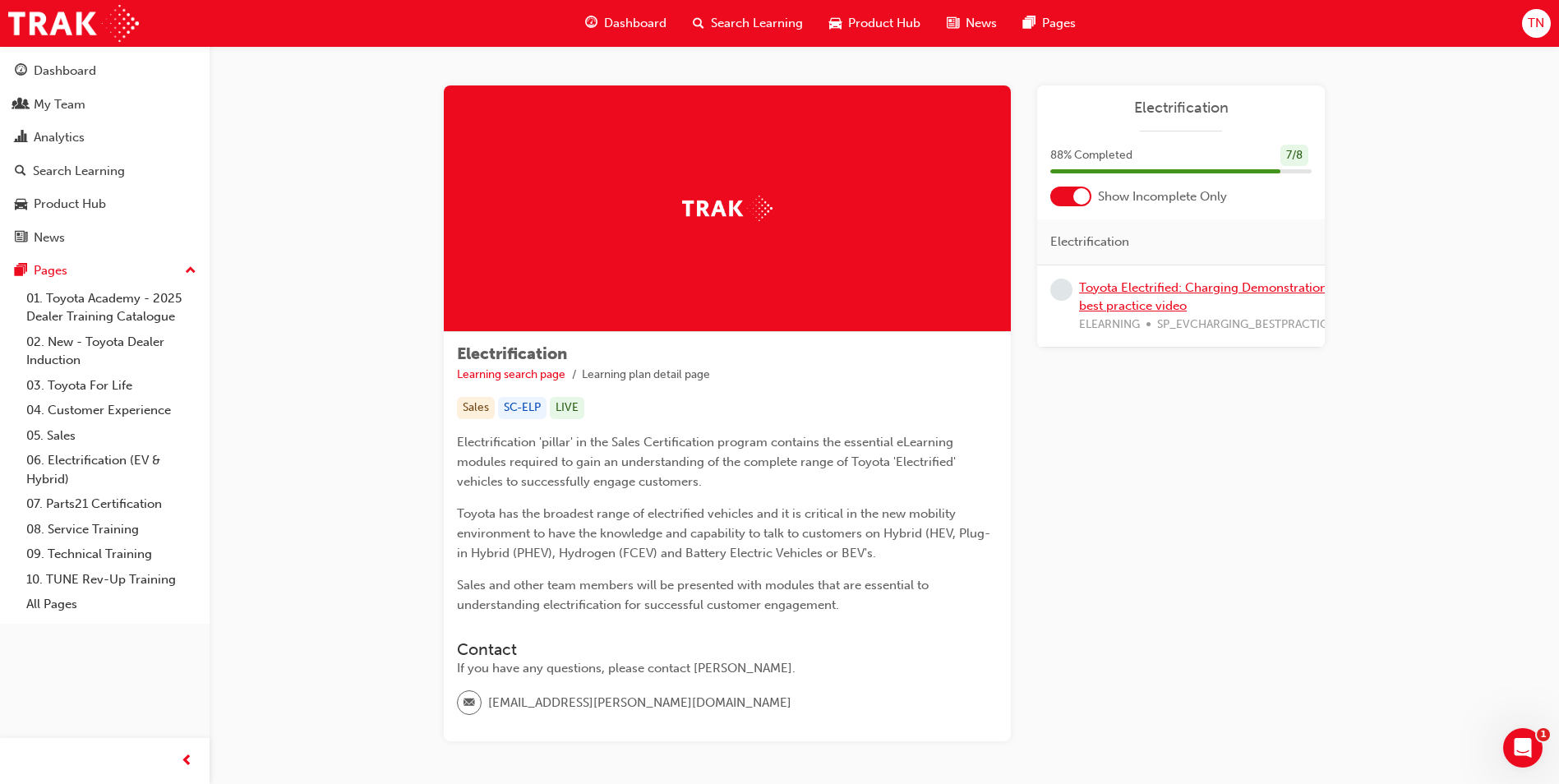
click at [1175, 290] on link "Toyota Electrified: Charging Demonstration best practice video" at bounding box center [1203, 296] width 248 height 34
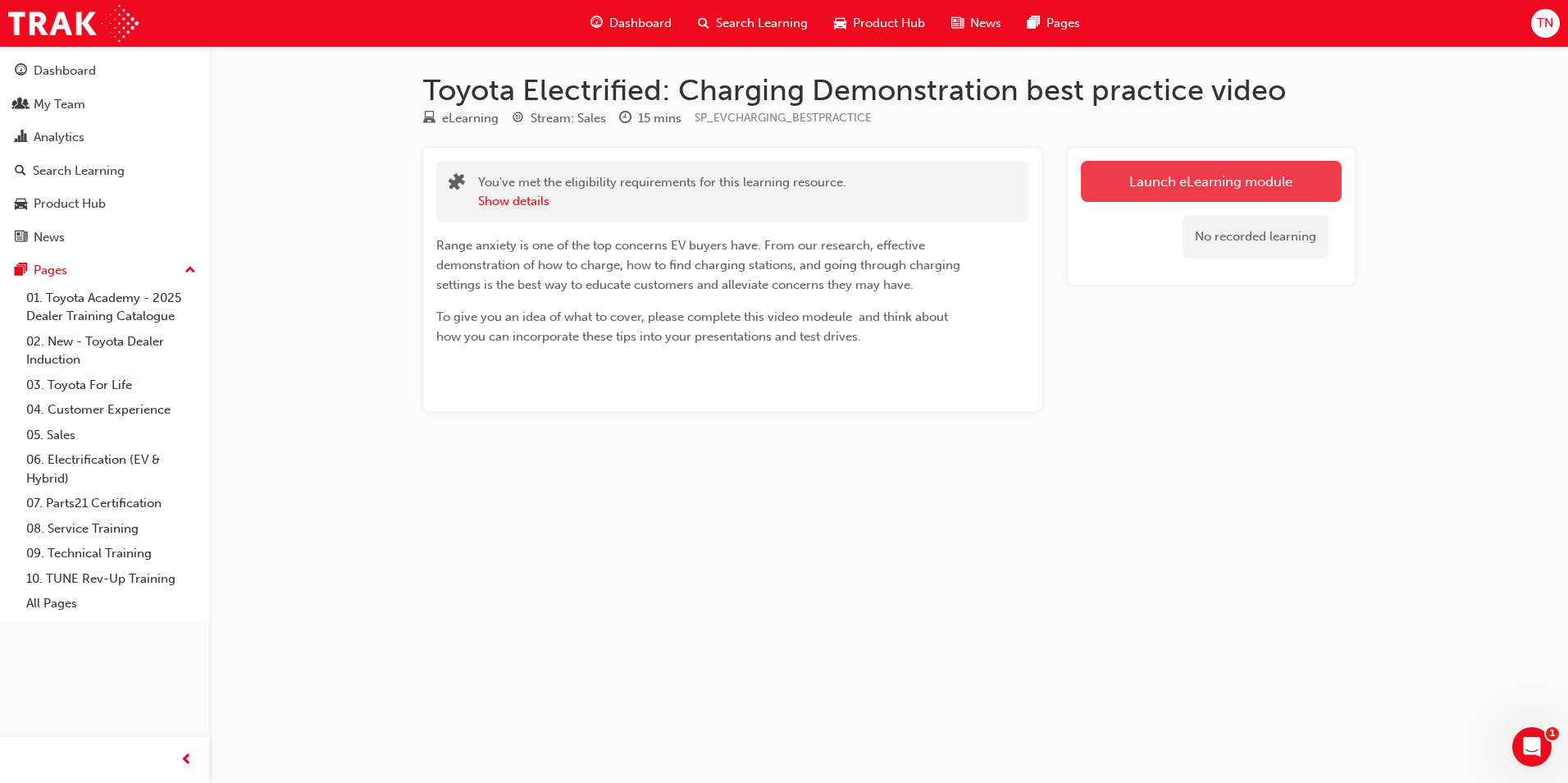
click at [1173, 181] on link "Launch eLearning module" at bounding box center [1211, 181] width 261 height 41
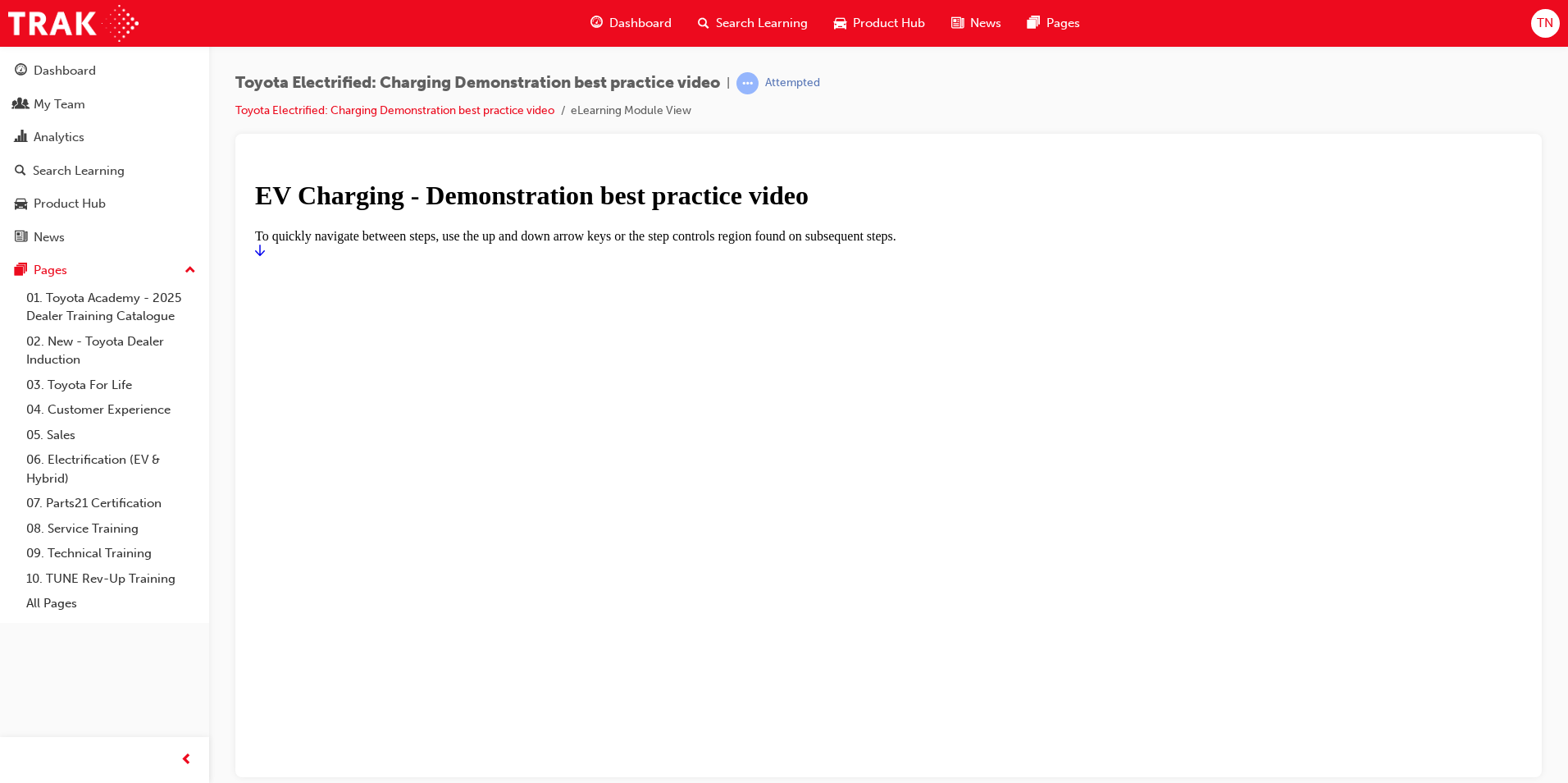
click at [265, 256] on icon "Start" at bounding box center [260, 248] width 10 height 13
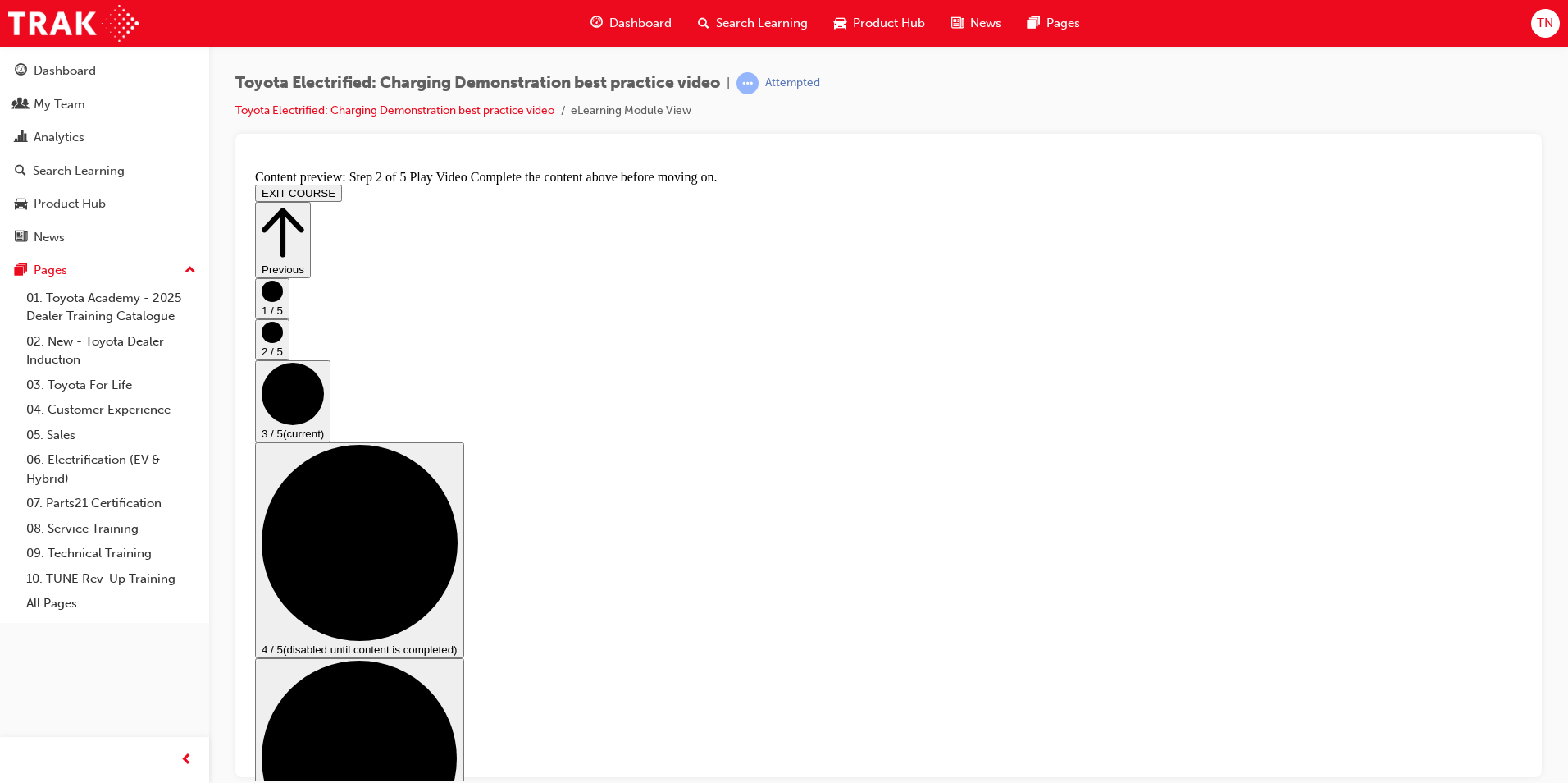
scroll to position [206, 0]
checkbox input "true"
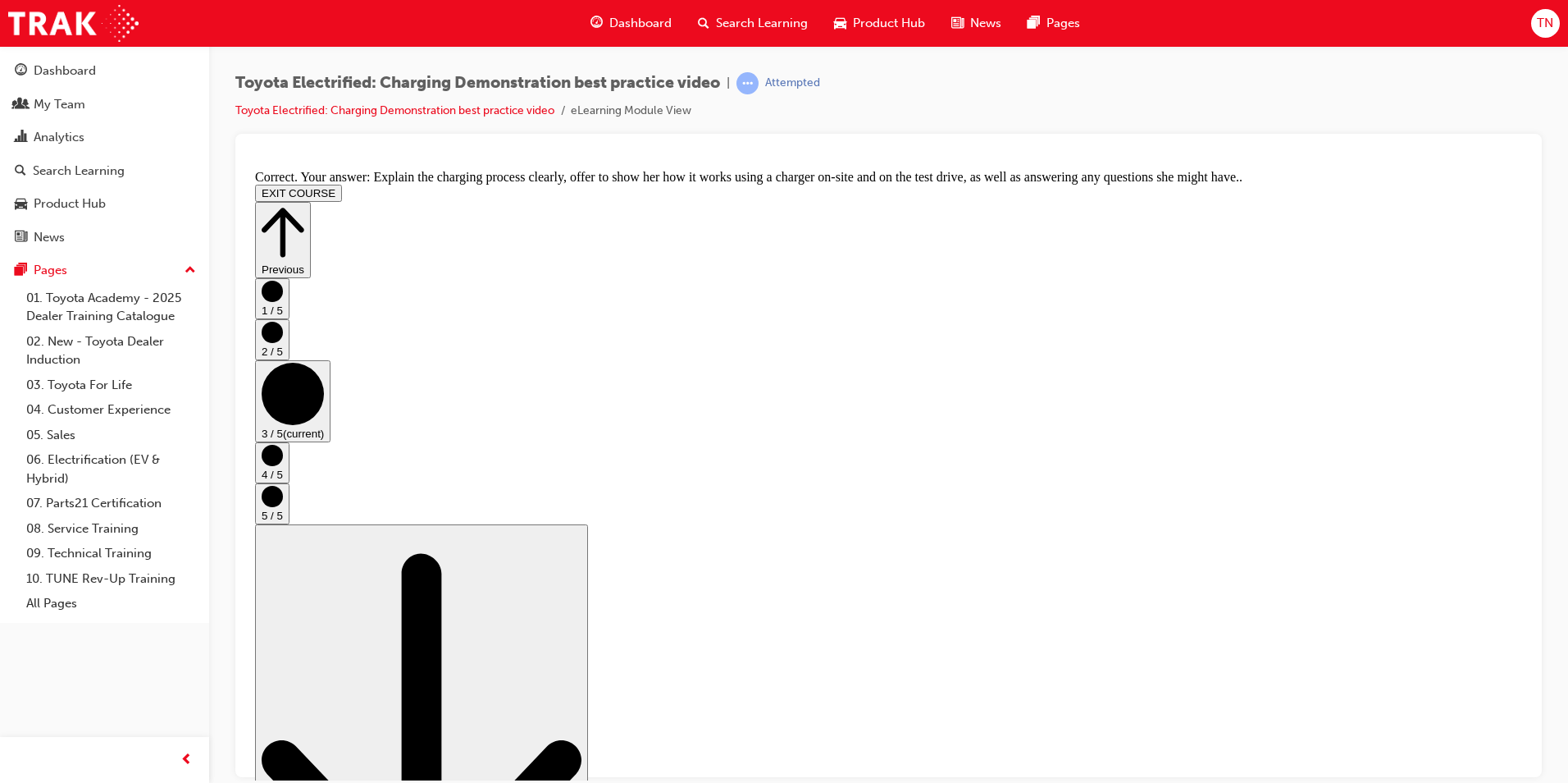
scroll to position [275, 0]
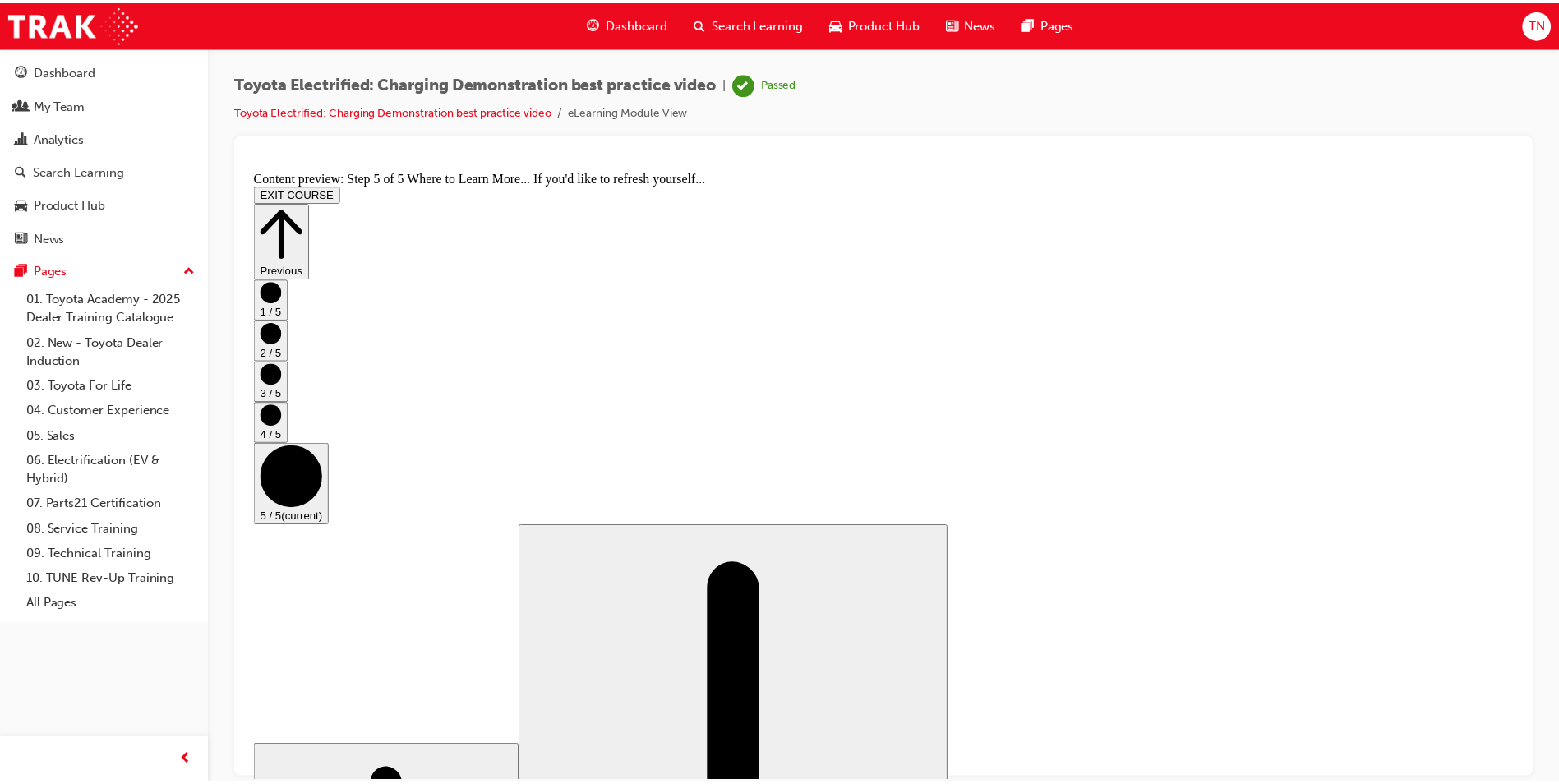
scroll to position [138, 0]
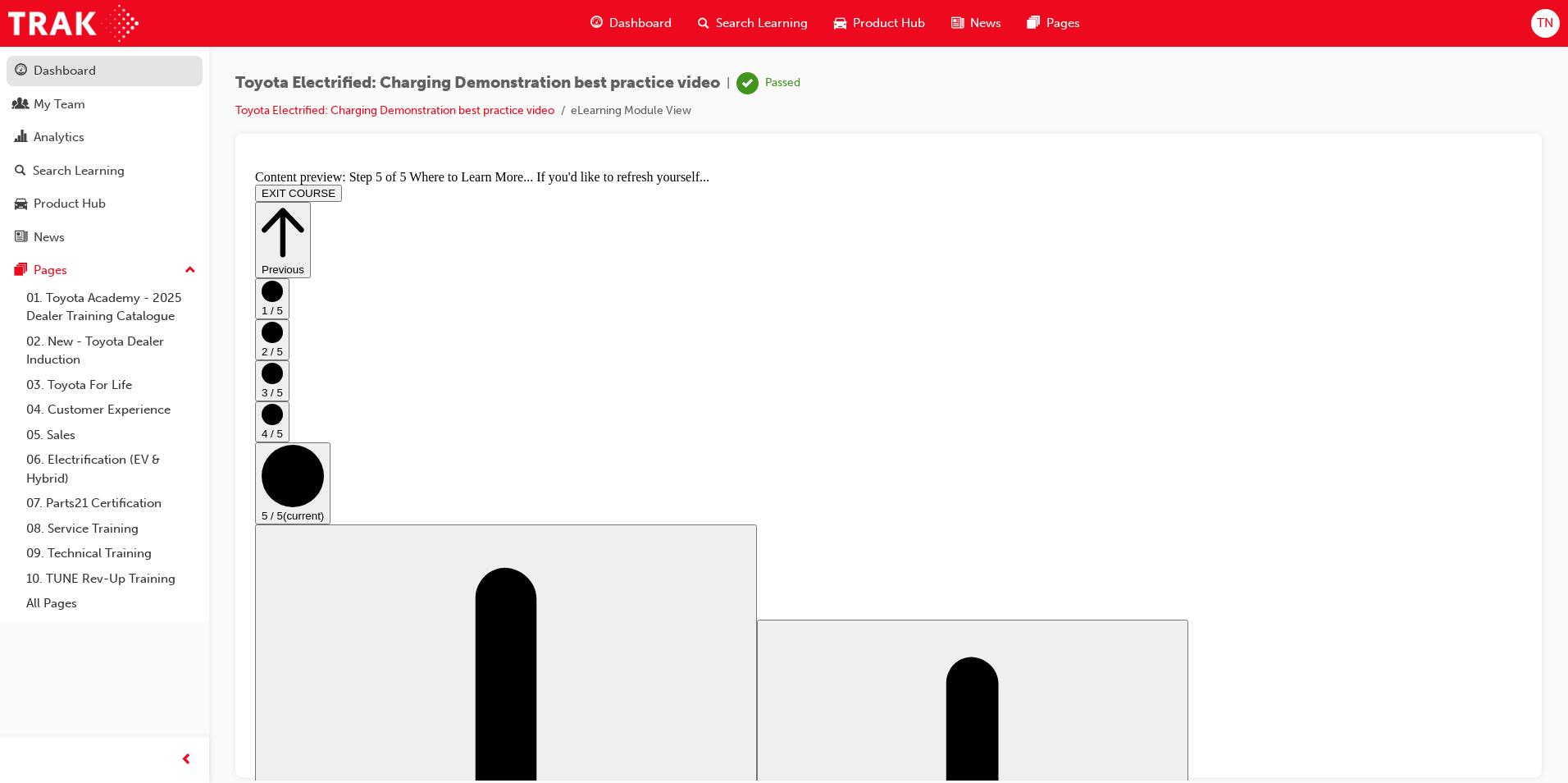
click at [52, 72] on div "Dashboard" at bounding box center [65, 70] width 62 height 19
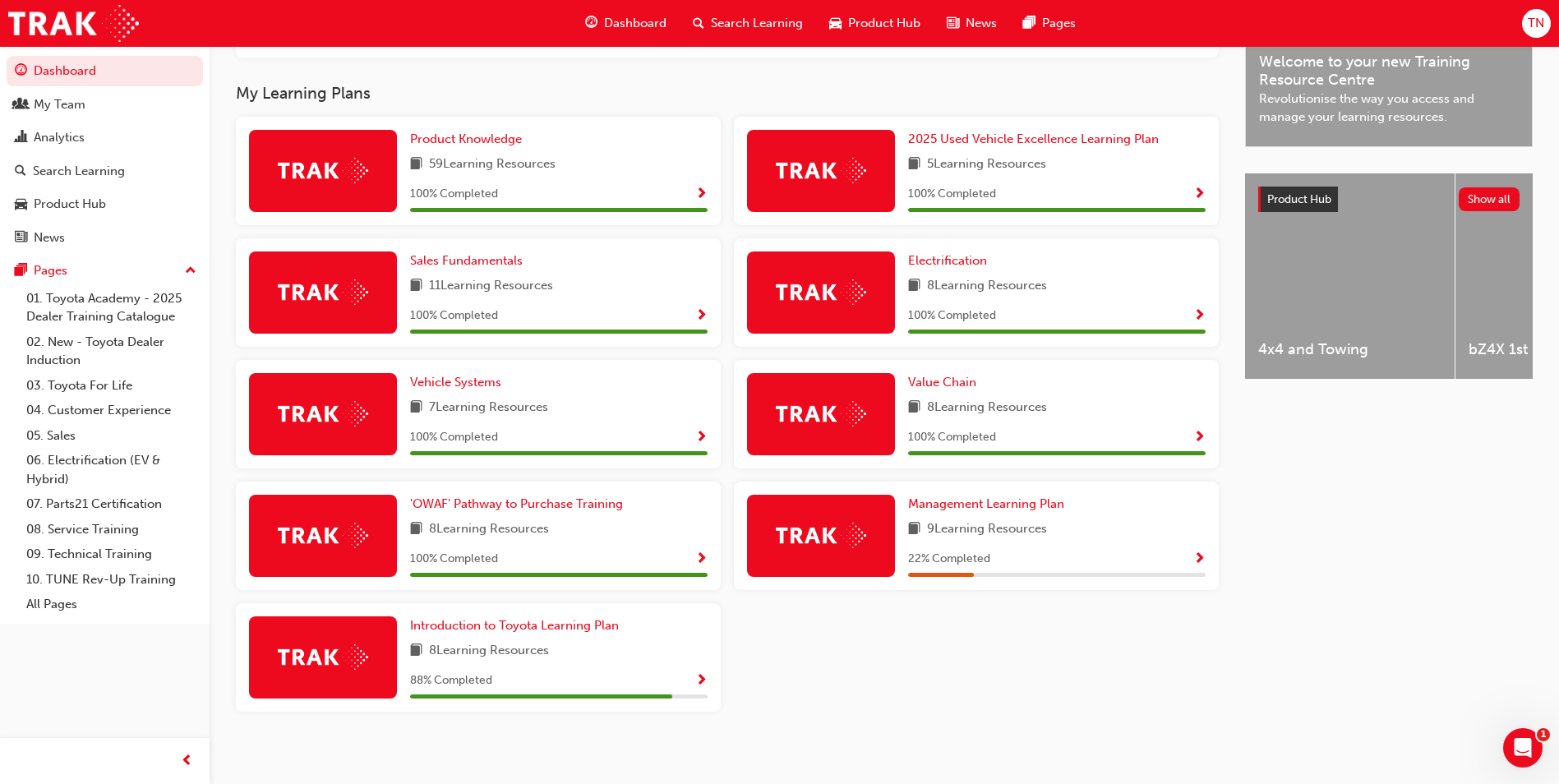
scroll to position [516, 0]
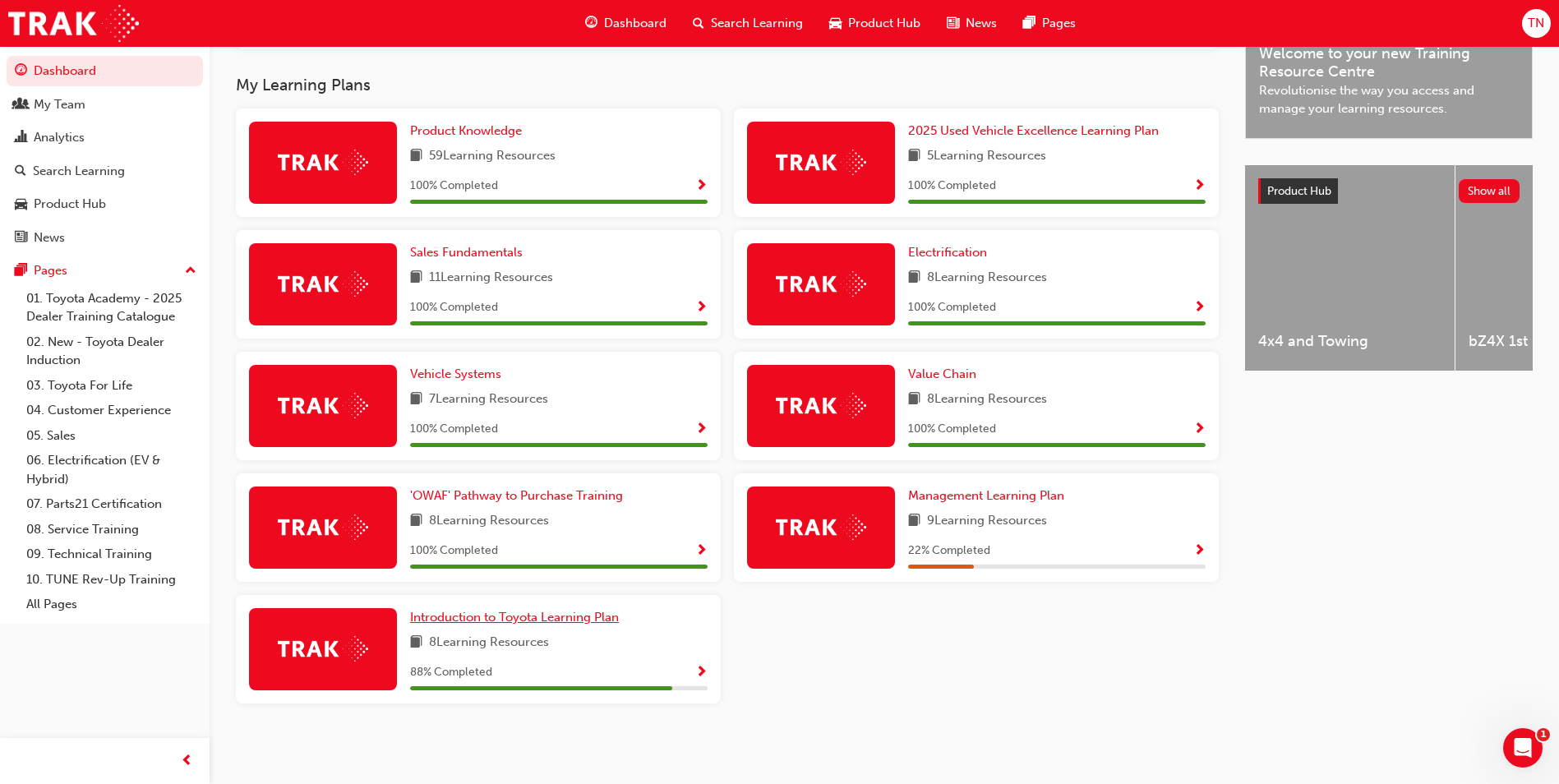
click at [572, 622] on span "Introduction to Toyota Learning Plan" at bounding box center [514, 616] width 209 height 15
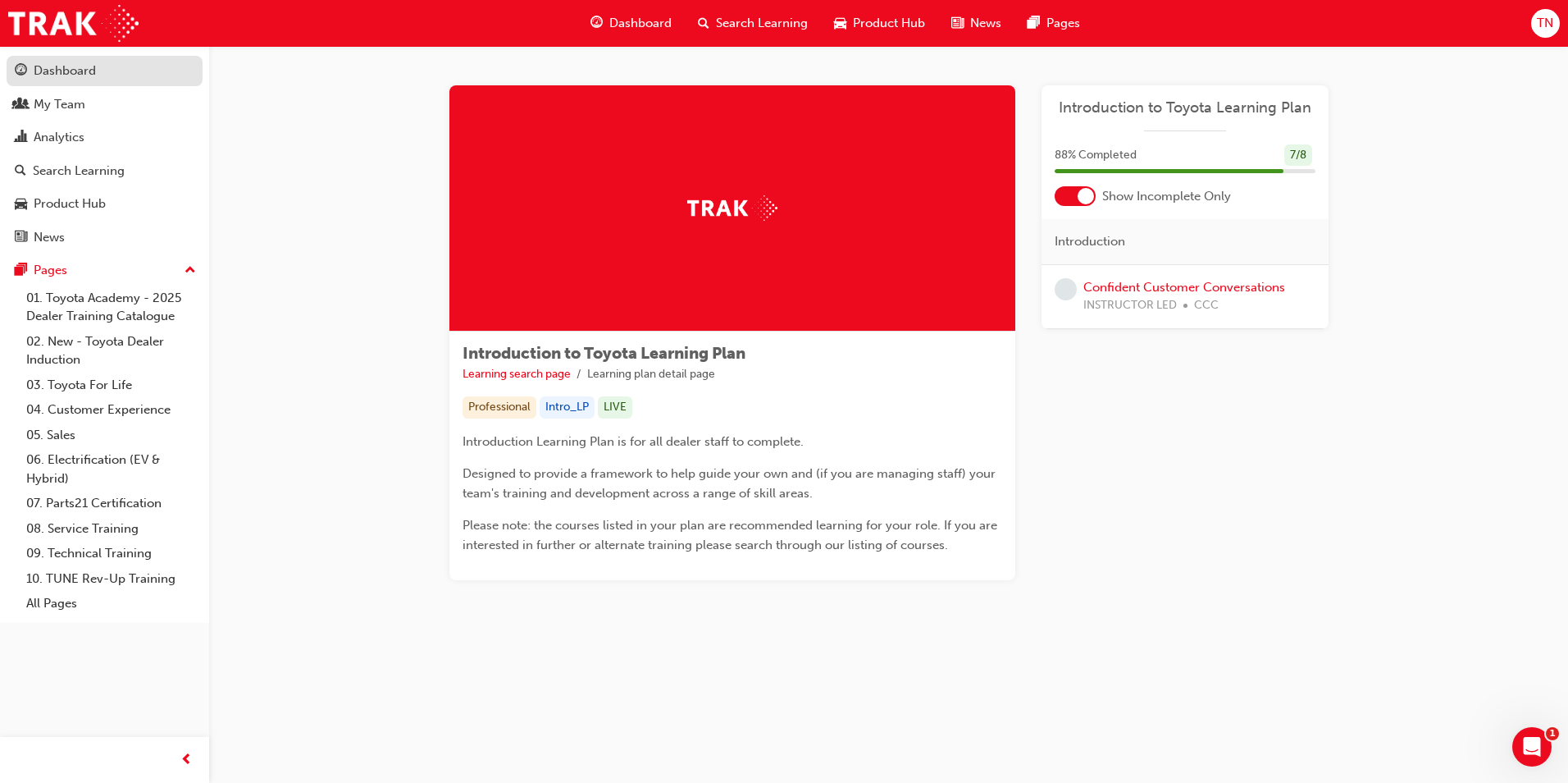
click at [59, 78] on div "Dashboard" at bounding box center [65, 70] width 62 height 19
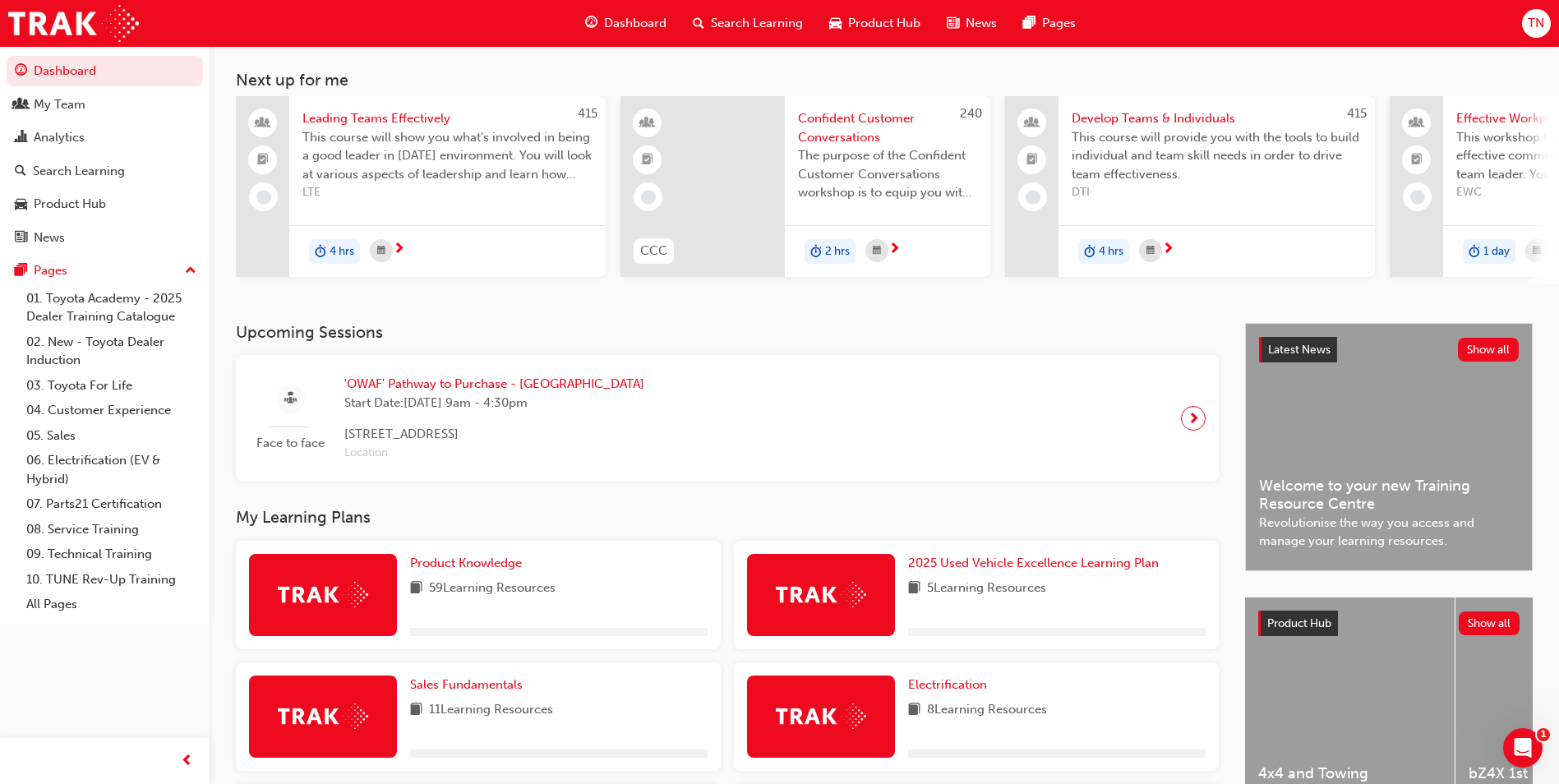
scroll to position [411, 0]
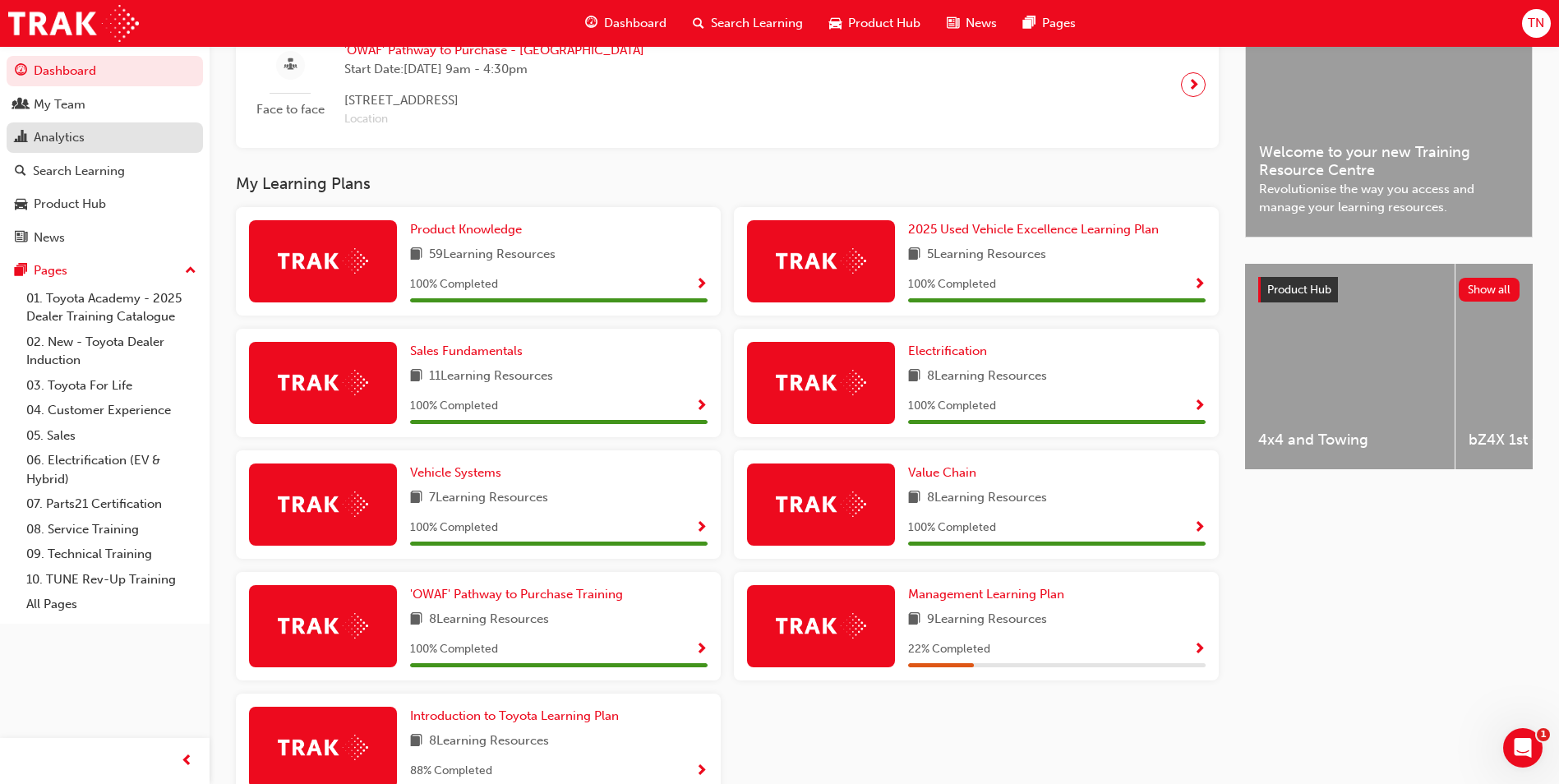
click at [67, 136] on div "Analytics" at bounding box center [60, 137] width 51 height 19
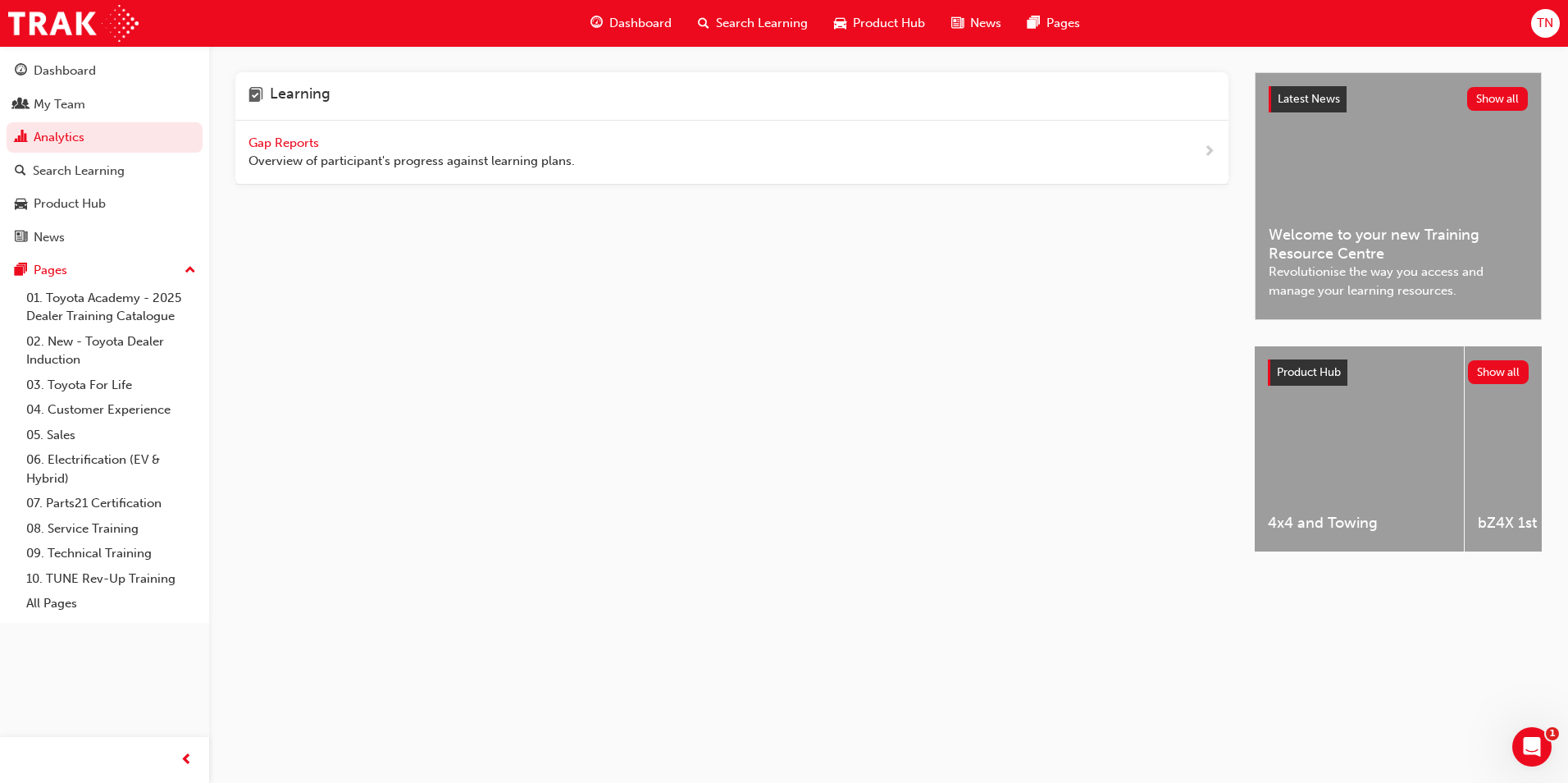
click at [285, 144] on span "Gap Reports" at bounding box center [285, 142] width 74 height 15
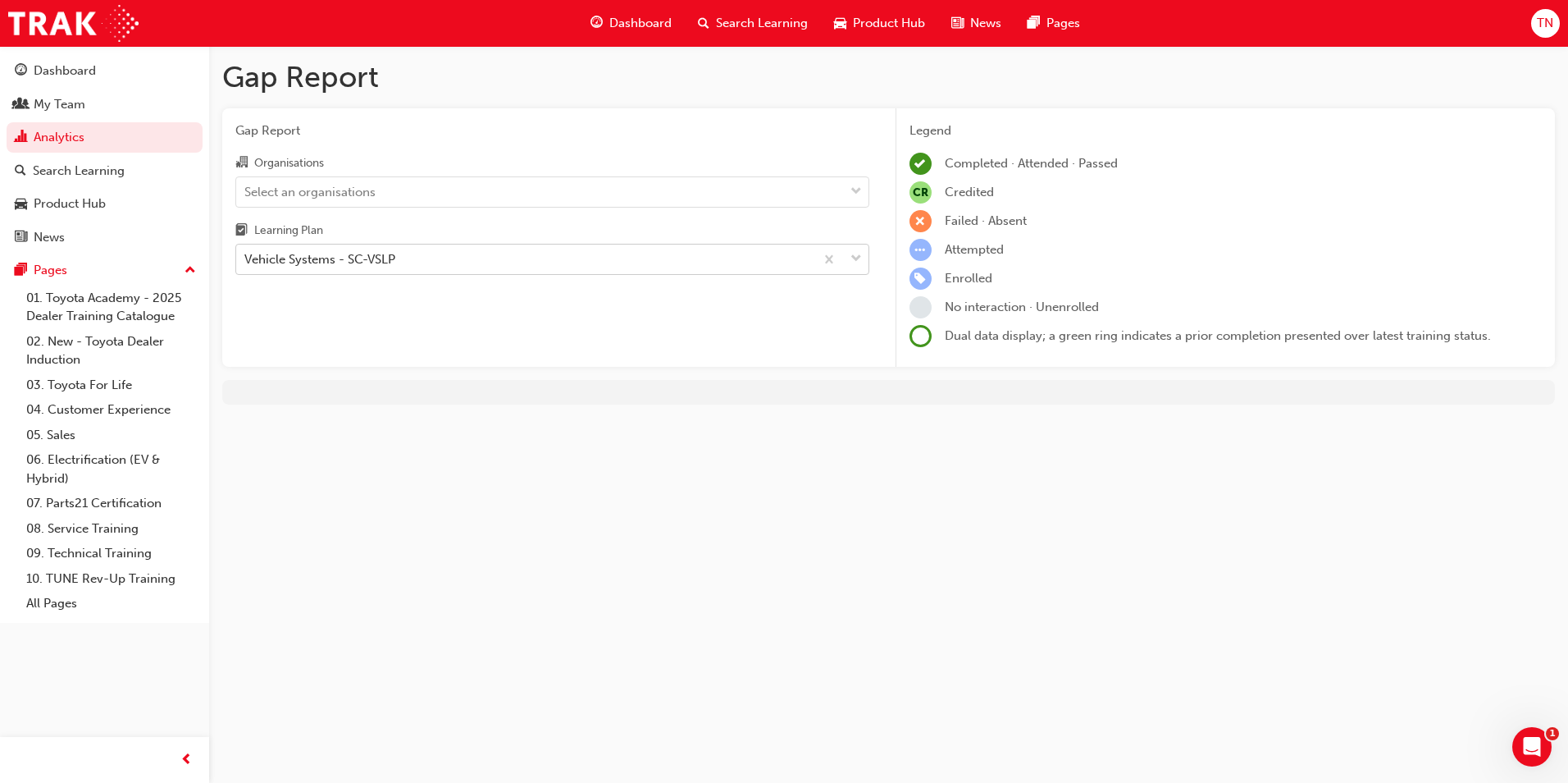
click at [409, 261] on div "Vehicle Systems - SC-VSLP" at bounding box center [526, 259] width 578 height 28
click at [246, 261] on input "Learning Plan Vehicle Systems - SC-VSLP" at bounding box center [245, 259] width 2 height 14
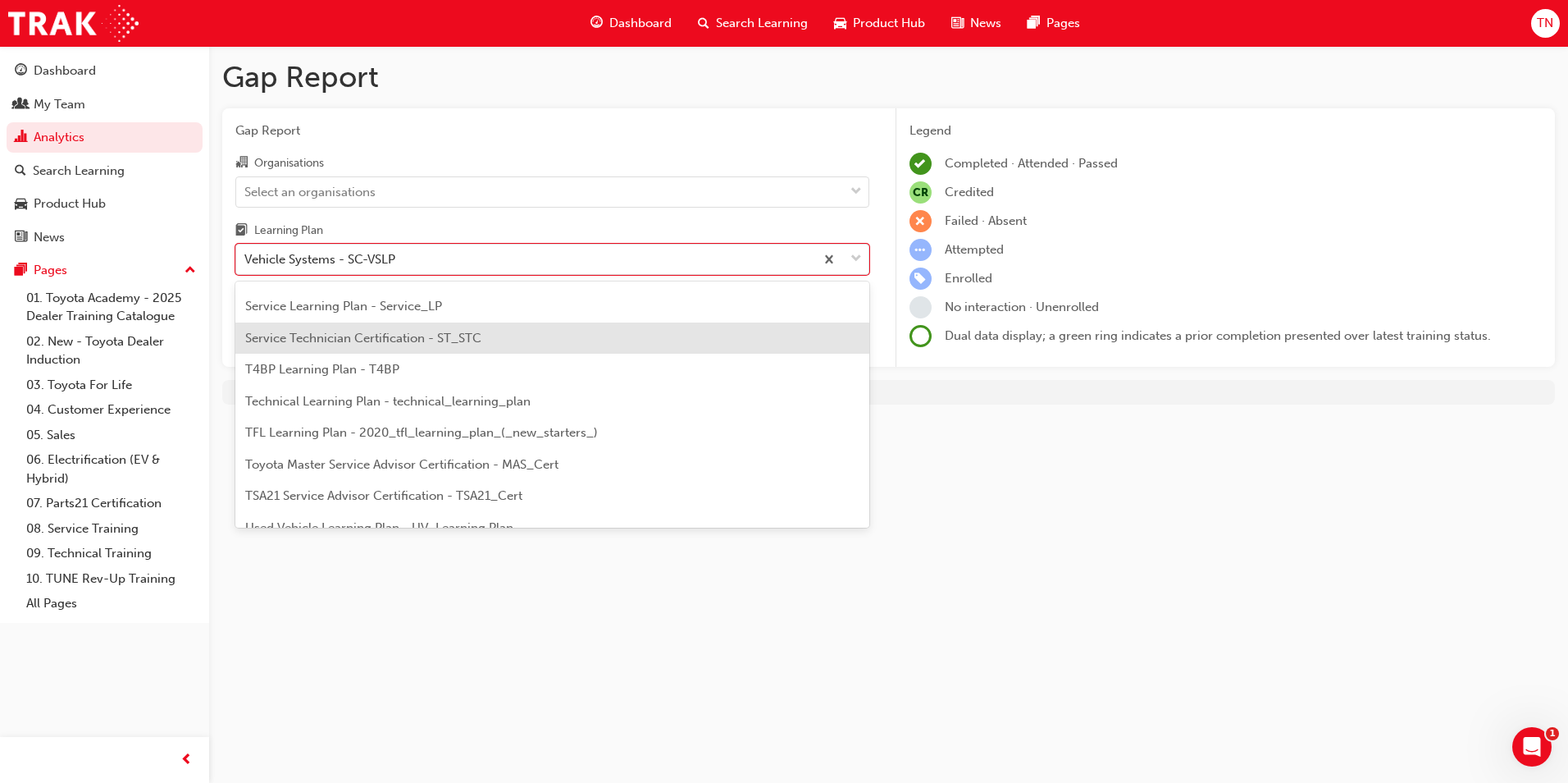
scroll to position [544, 0]
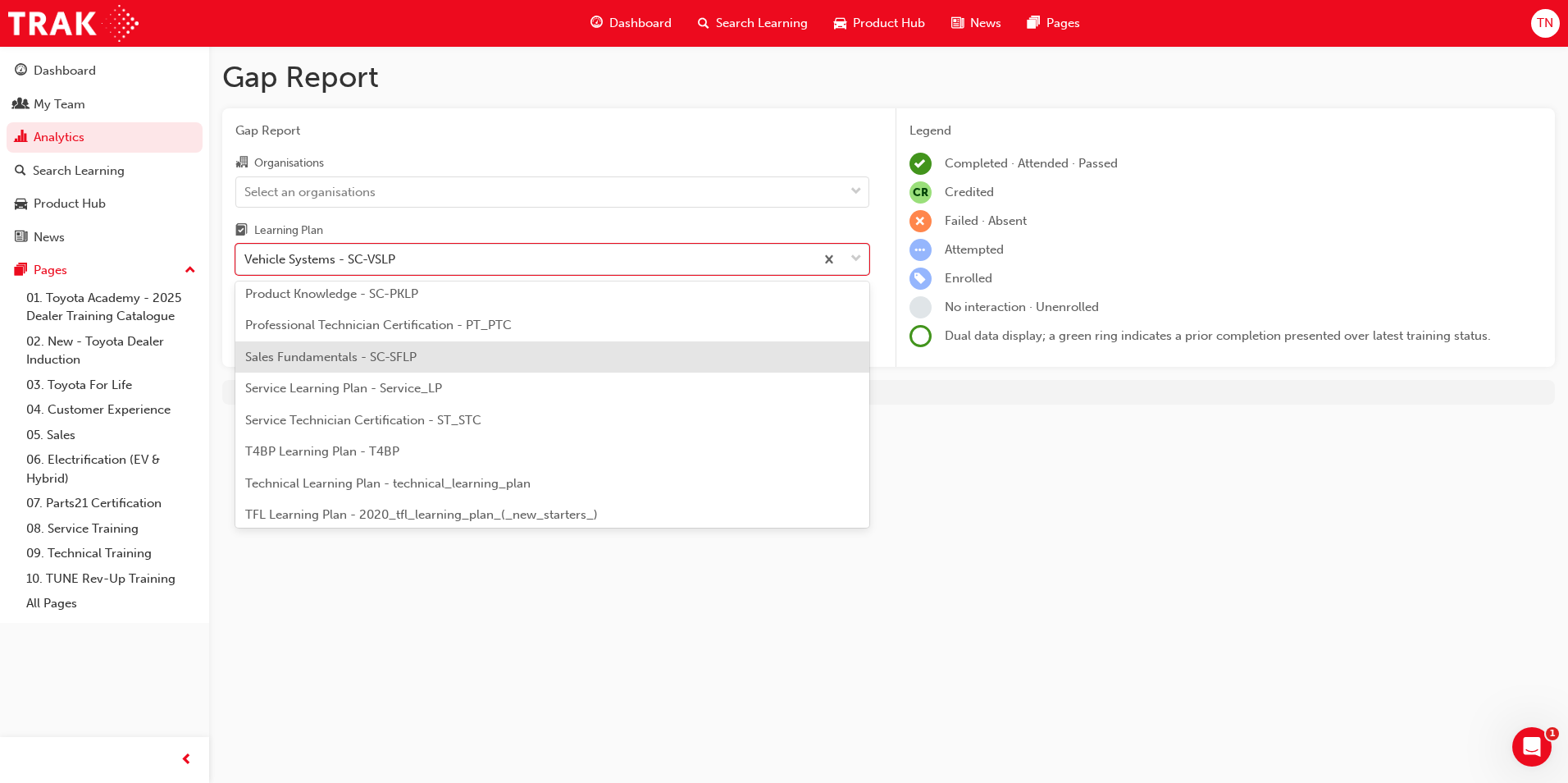
click at [376, 359] on span "Sales Fundamentals - SC-SFLP" at bounding box center [331, 356] width 171 height 15
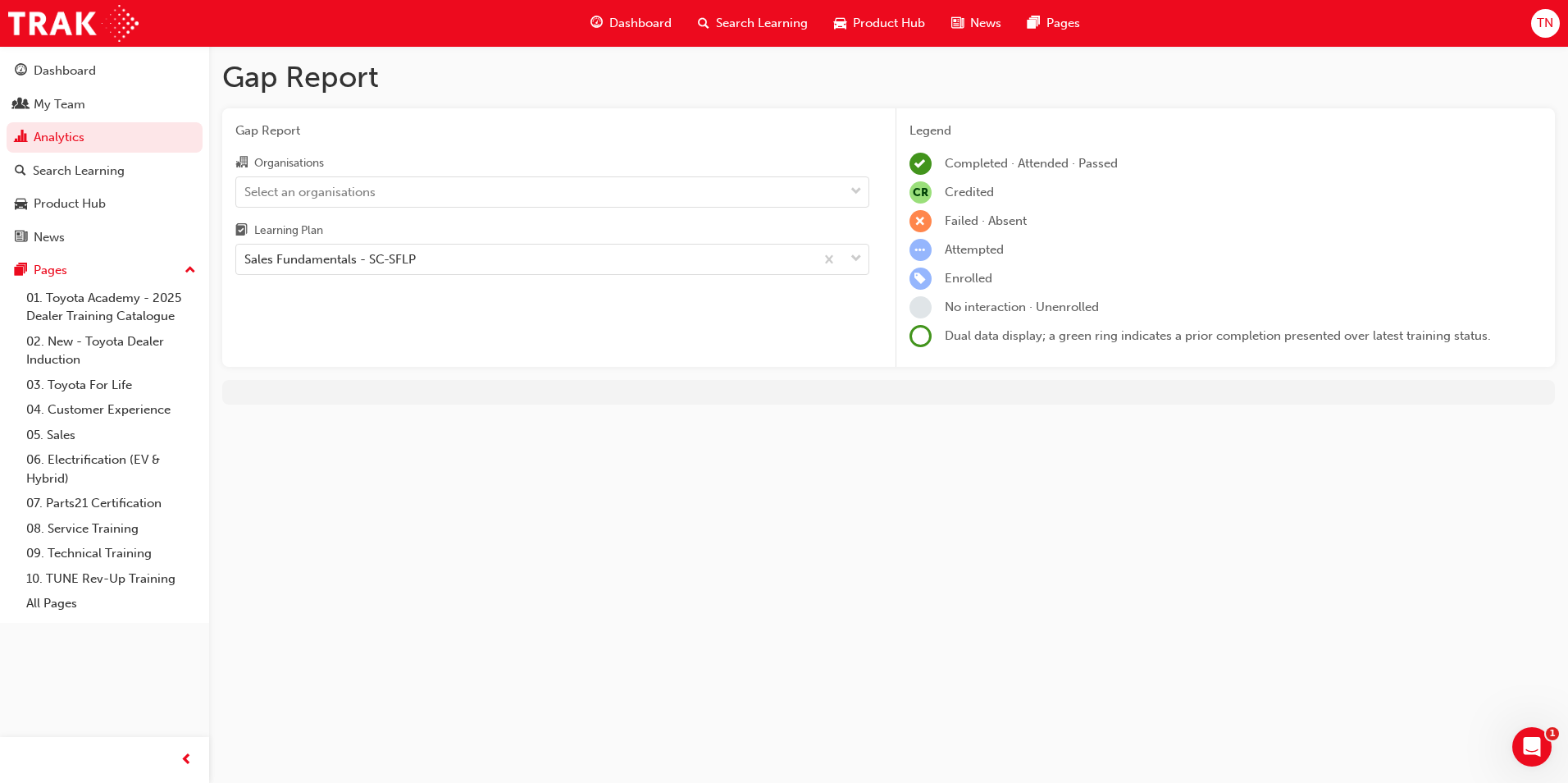
click at [653, 316] on div "Gap Report Organisations Select an organisations Learning Plan Sales Fundamenta…" at bounding box center [552, 238] width 660 height 259
click at [487, 261] on div "Sales Fundamentals - SC-SFLP" at bounding box center [526, 259] width 578 height 28
click at [246, 261] on input "Learning Plan Sales Fundamentals - SC-SFLP" at bounding box center [245, 259] width 2 height 14
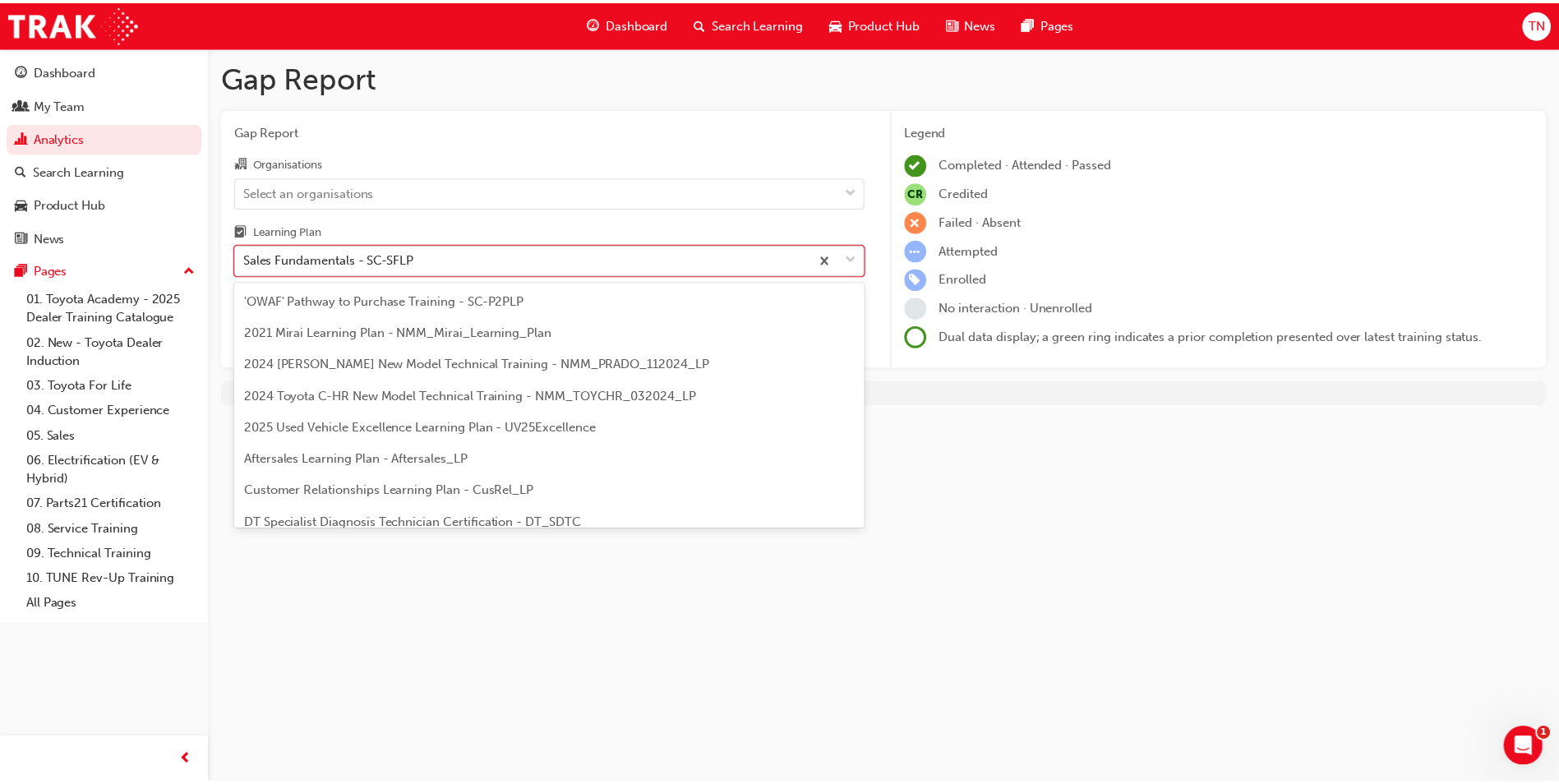
scroll to position [401, 0]
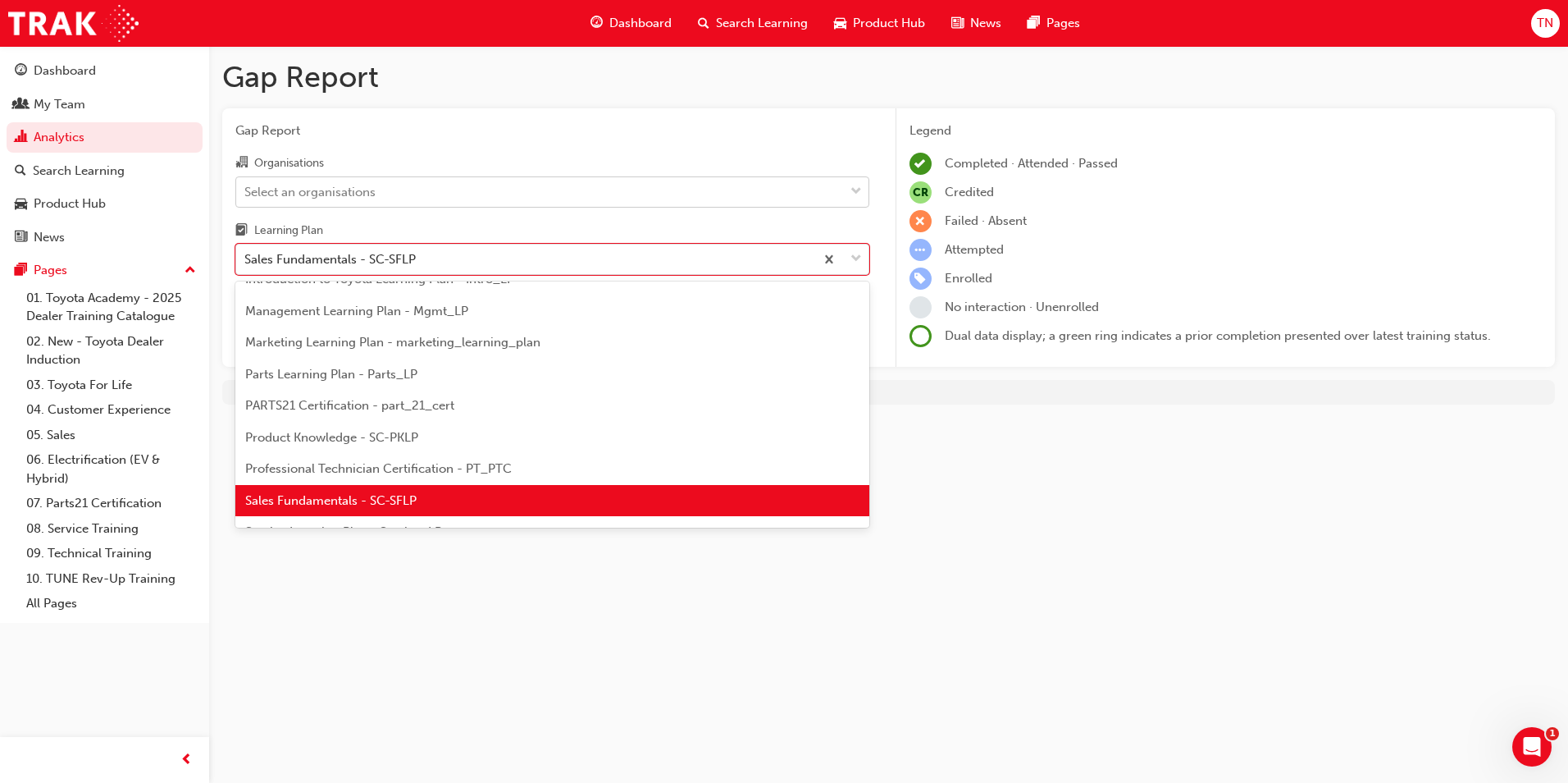
click at [467, 200] on div "Select an organisations" at bounding box center [540, 191] width 607 height 28
click at [246, 198] on input "Organisations Select an organisations" at bounding box center [245, 191] width 2 height 14
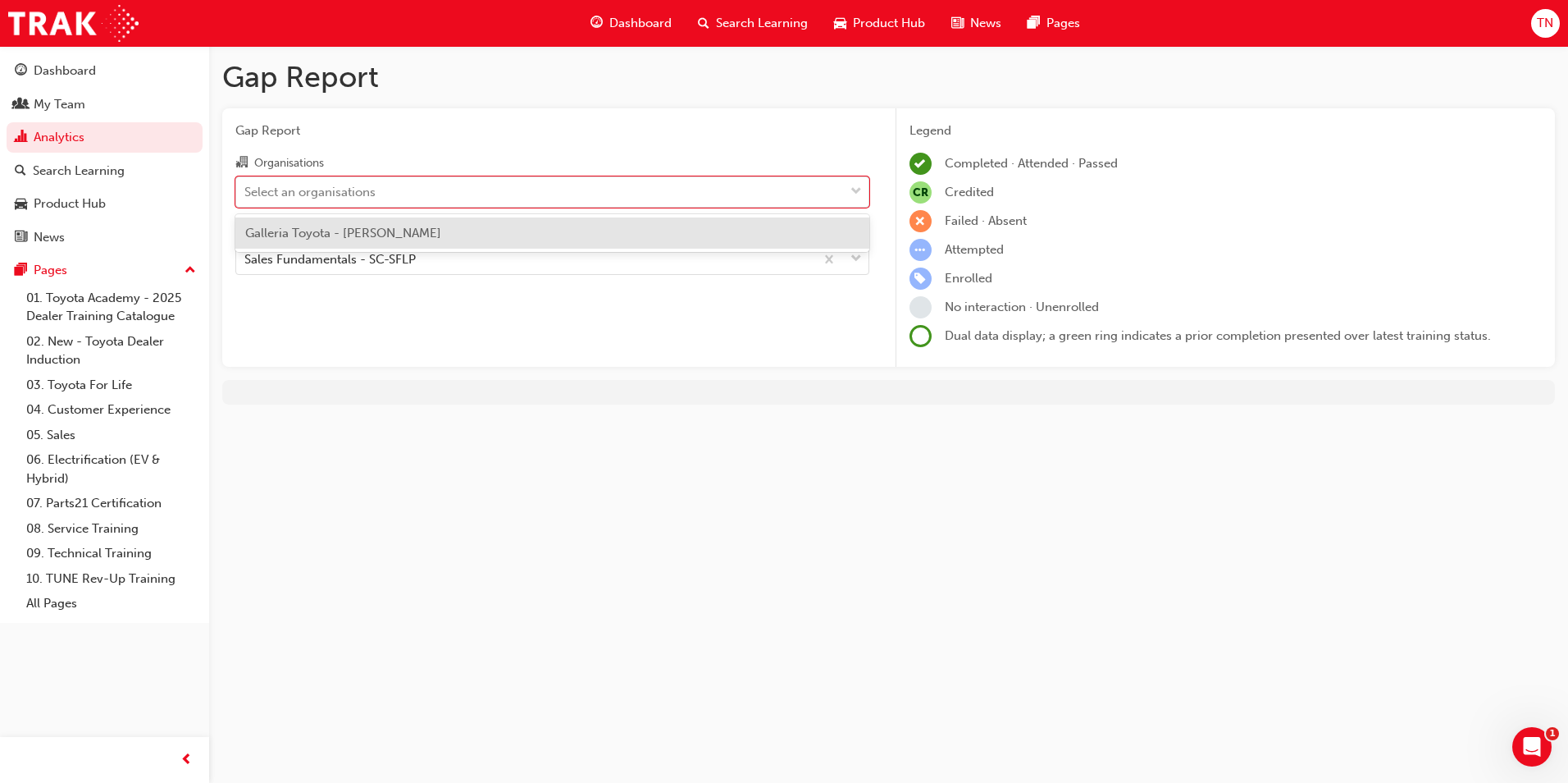
click at [401, 235] on div "Galleria Toyota - [PERSON_NAME]" at bounding box center [552, 233] width 634 height 32
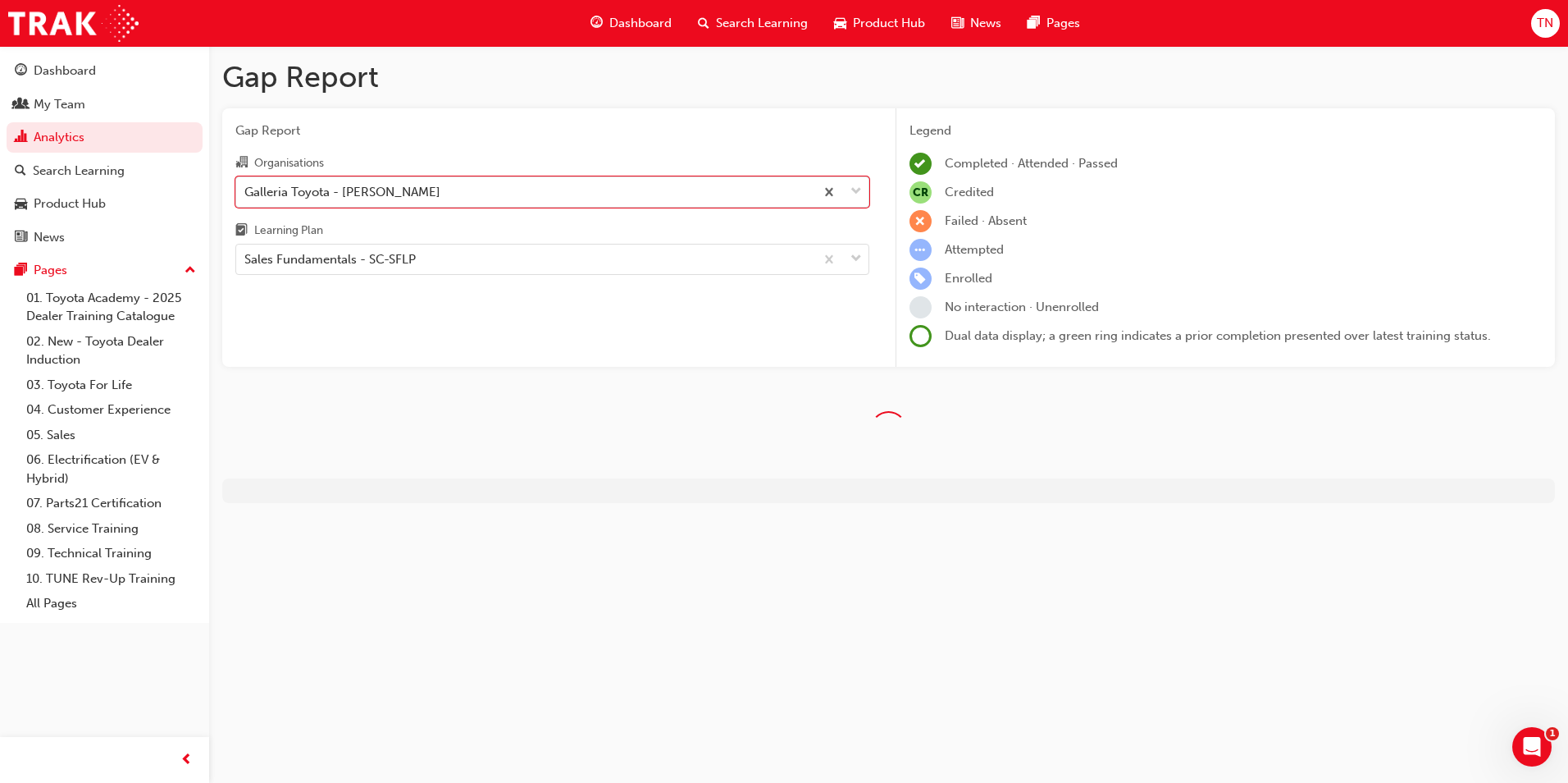
click at [460, 316] on div "Gap Report Organisations option Galleria Toyota - [PERSON_NAME], selected. 0 re…" at bounding box center [552, 238] width 660 height 259
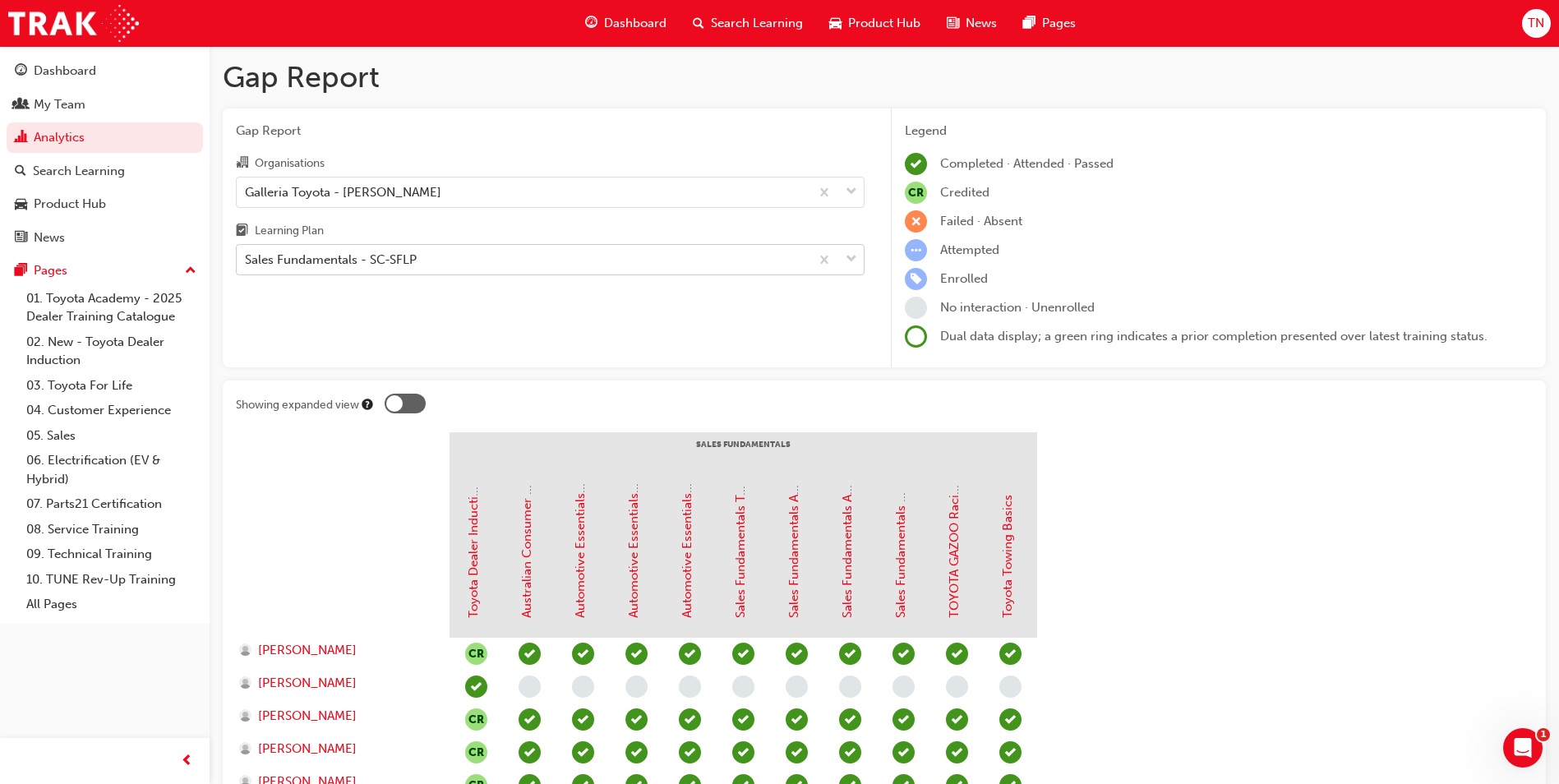
click at [408, 265] on div "Sales Fundamentals - SC-SFLP" at bounding box center [331, 259] width 172 height 19
click at [247, 265] on input "Learning Plan Sales Fundamentals - SC-SFLP" at bounding box center [246, 259] width 2 height 14
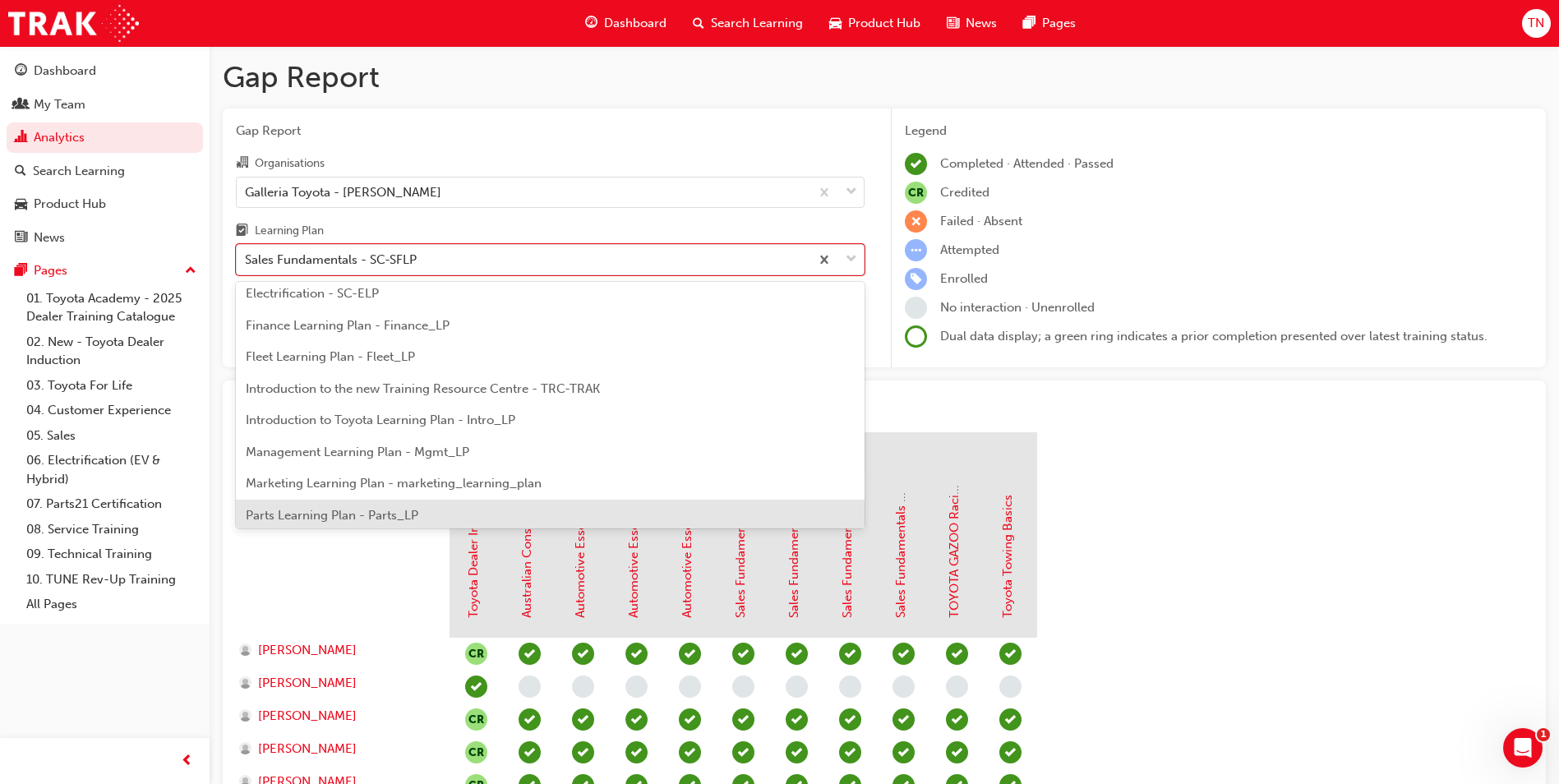
scroll to position [237, 0]
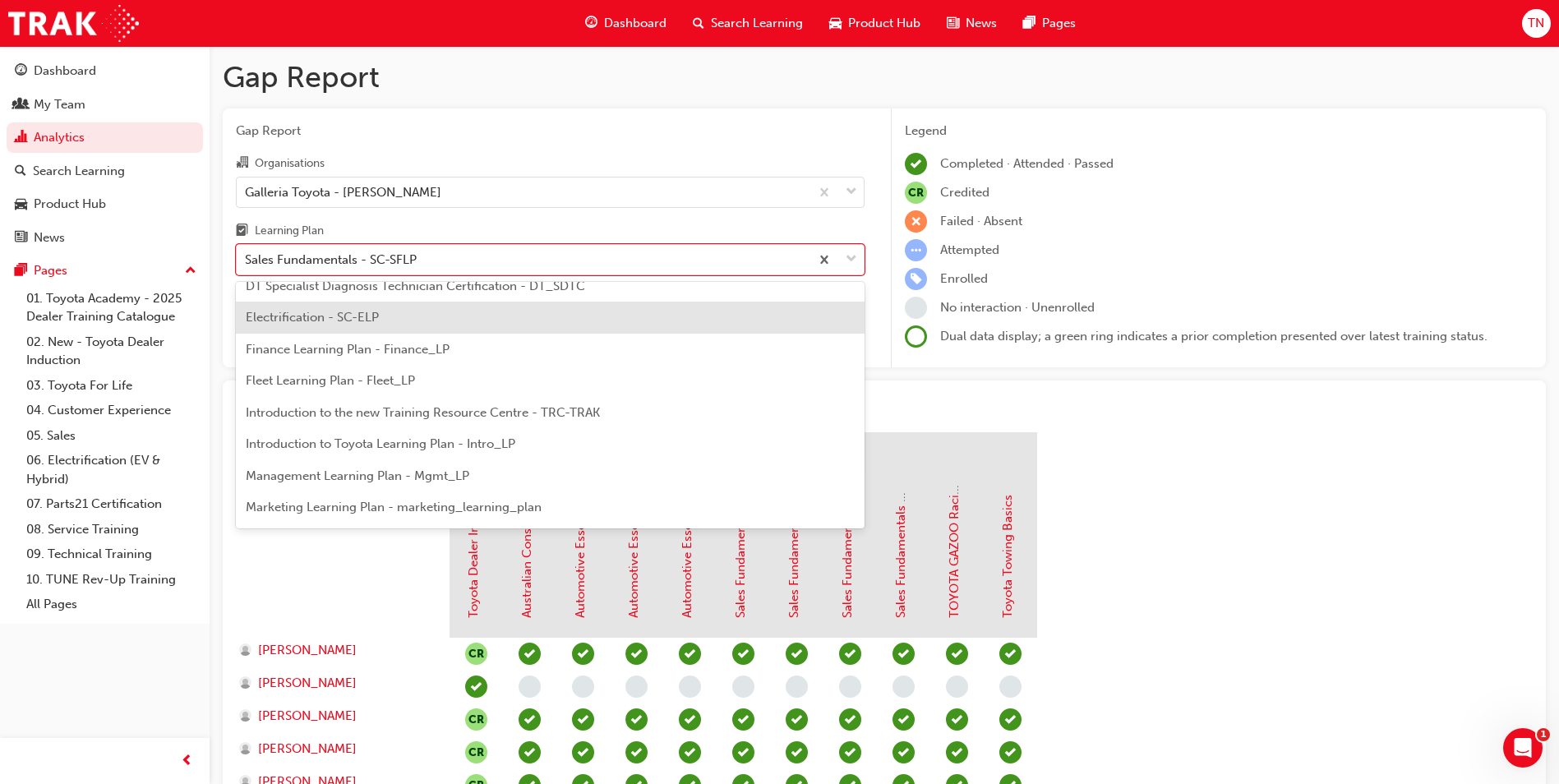
click at [354, 321] on span "Electrification - SC-ELP" at bounding box center [312, 317] width 133 height 15
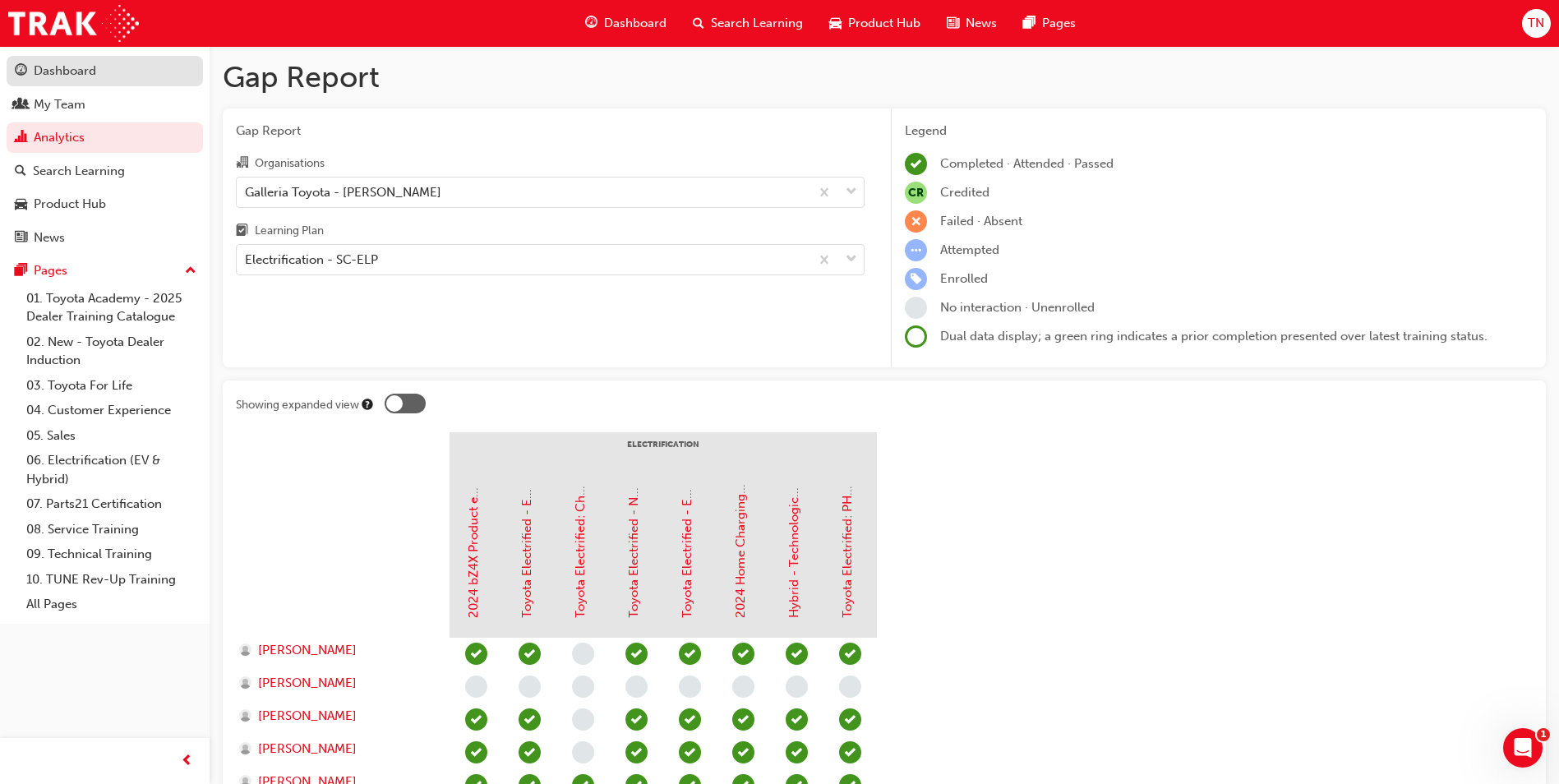
click at [51, 68] on div "Dashboard" at bounding box center [65, 70] width 62 height 19
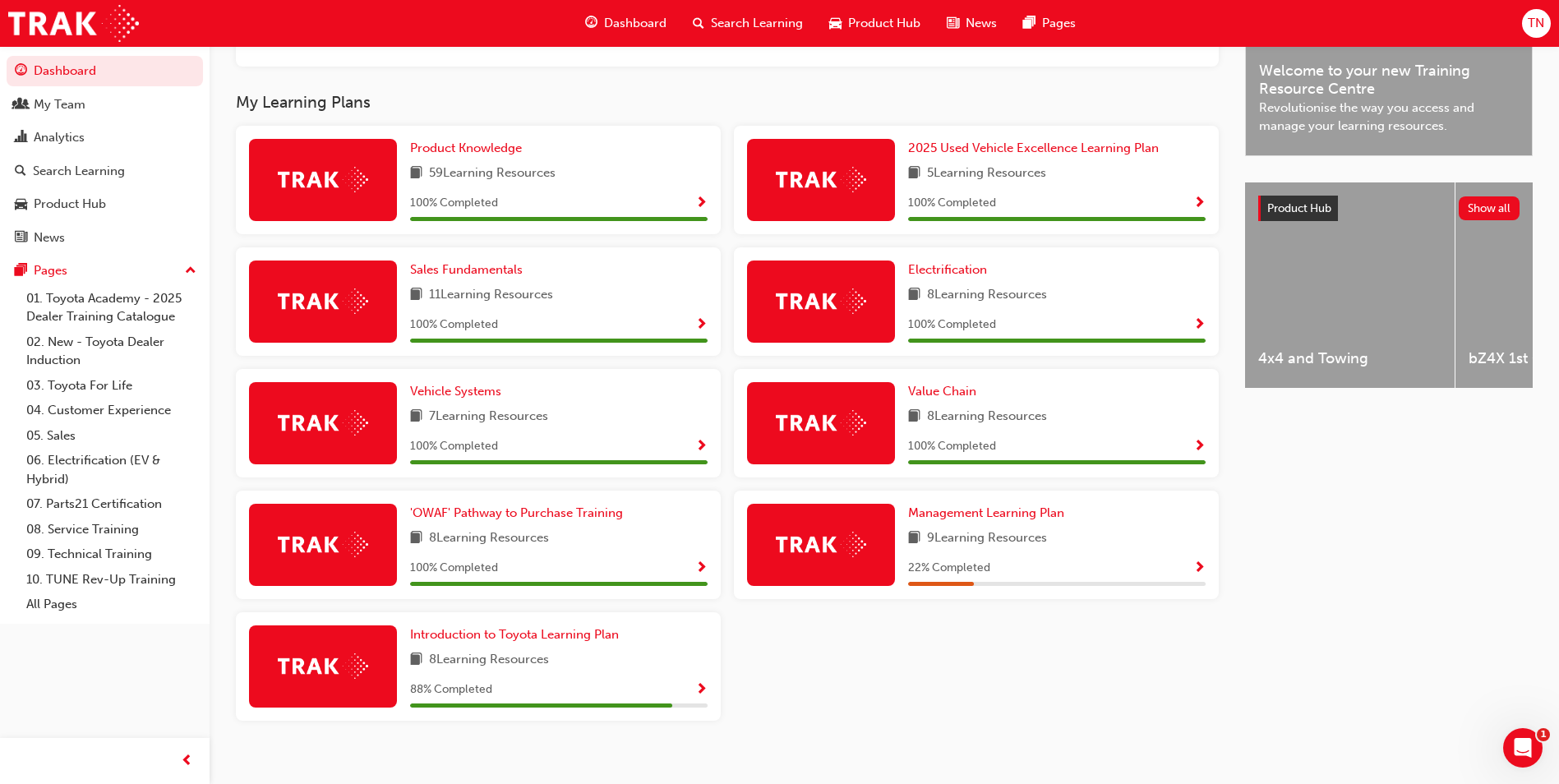
scroll to position [492, 0]
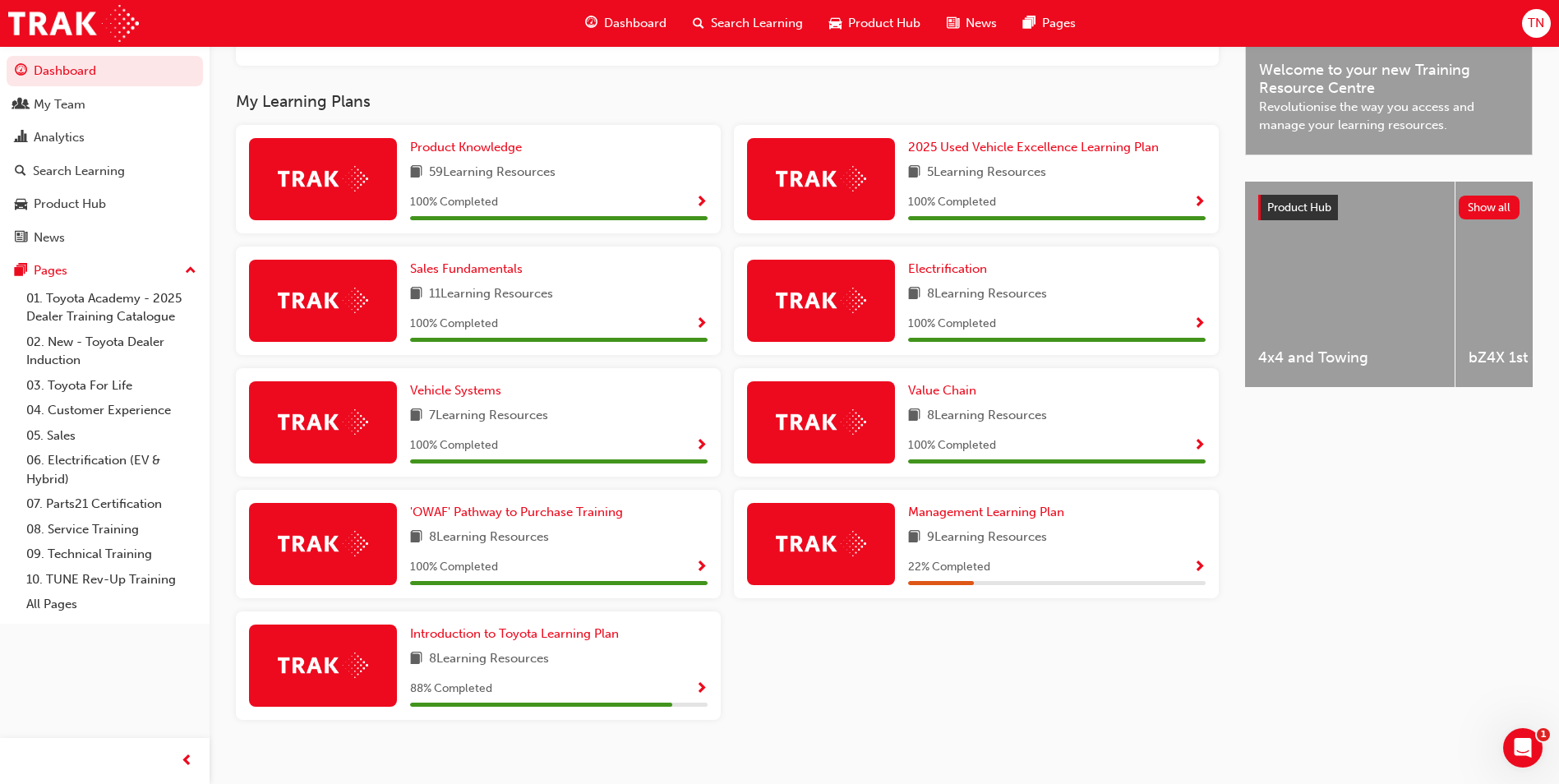
click at [900, 680] on div "Product Knowledge 59 Learning Resources 100 % Completed 2025 Used Vehicle Excel…" at bounding box center [727, 428] width 996 height 608
